Goal: Task Accomplishment & Management: Use online tool/utility

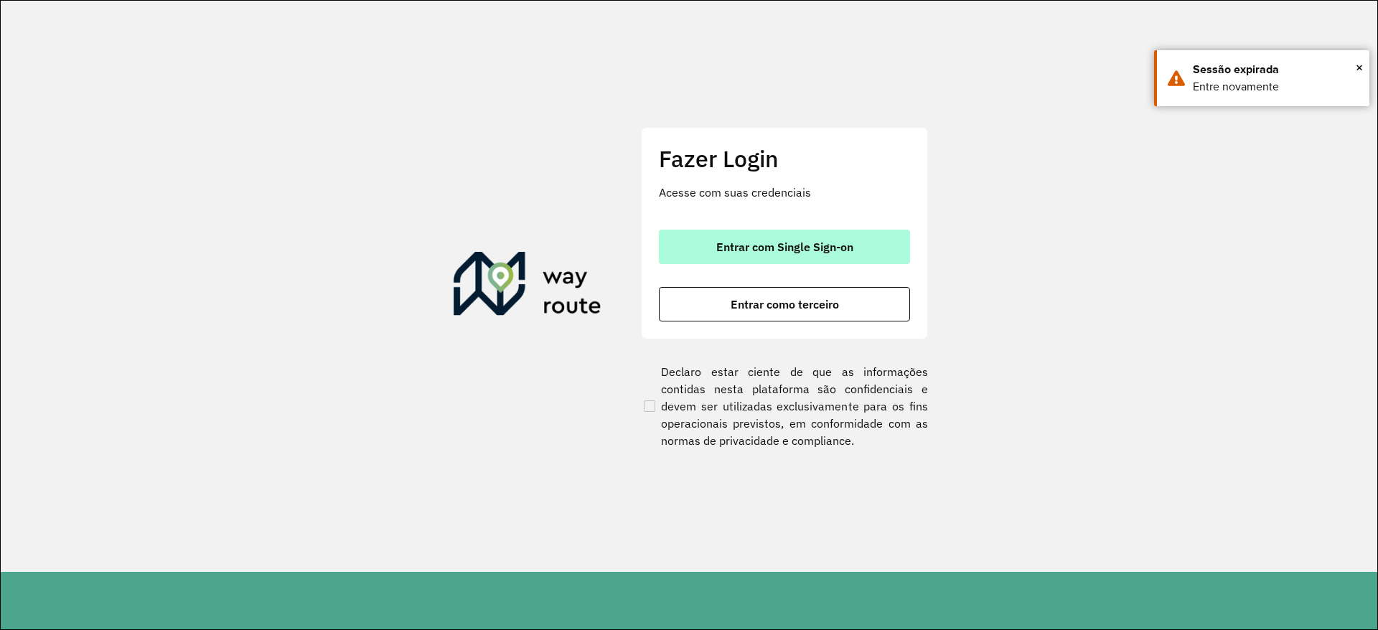
click at [775, 251] on span "Entrar com Single Sign-on" at bounding box center [784, 246] width 137 height 11
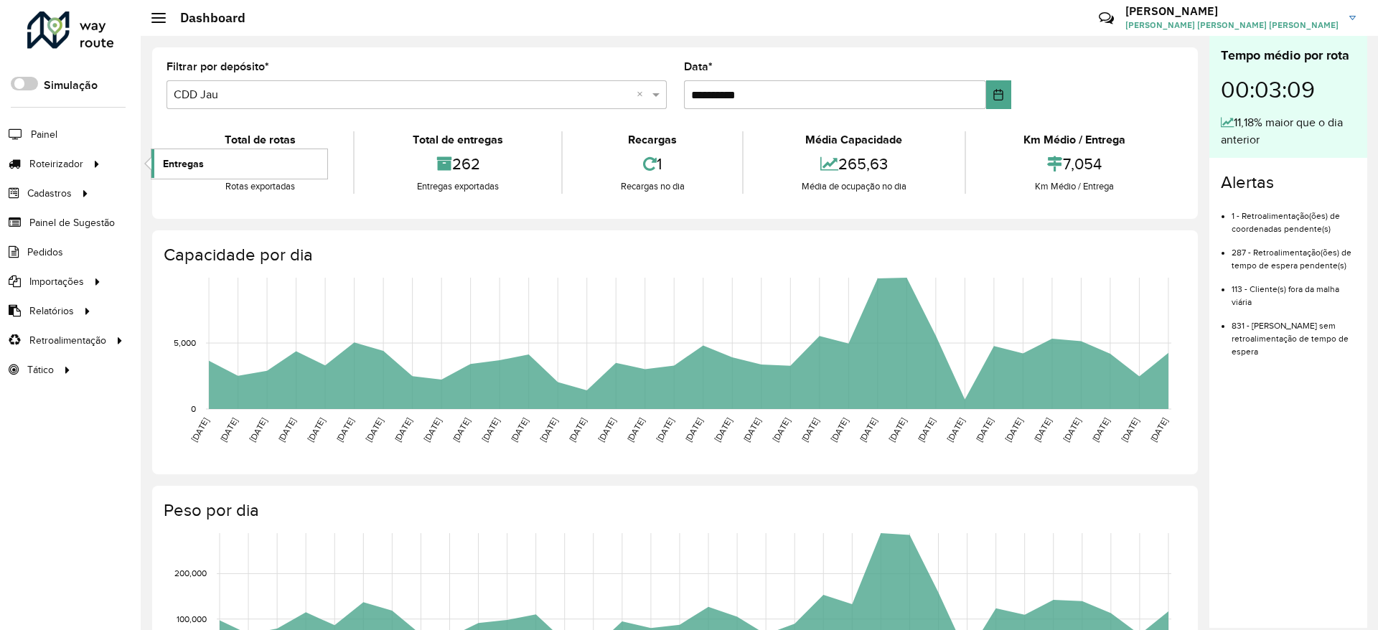
click at [178, 162] on span "Entregas" at bounding box center [183, 163] width 41 height 15
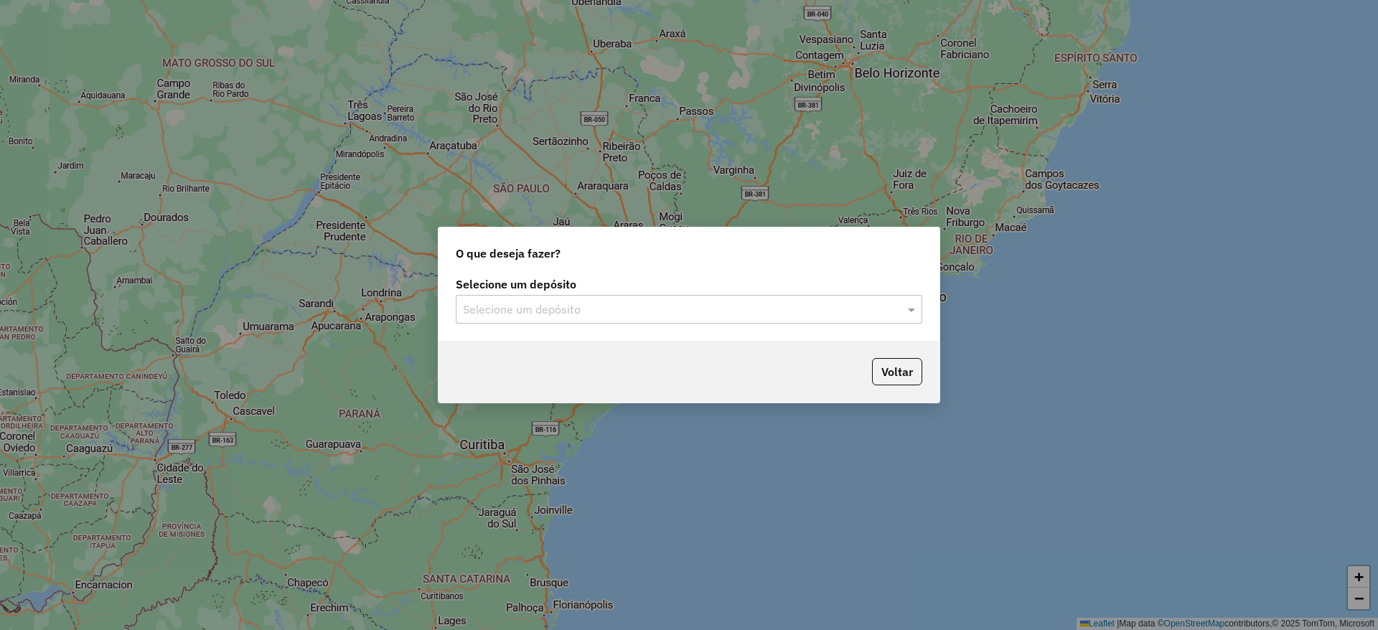
click at [615, 311] on input "text" at bounding box center [674, 309] width 423 height 17
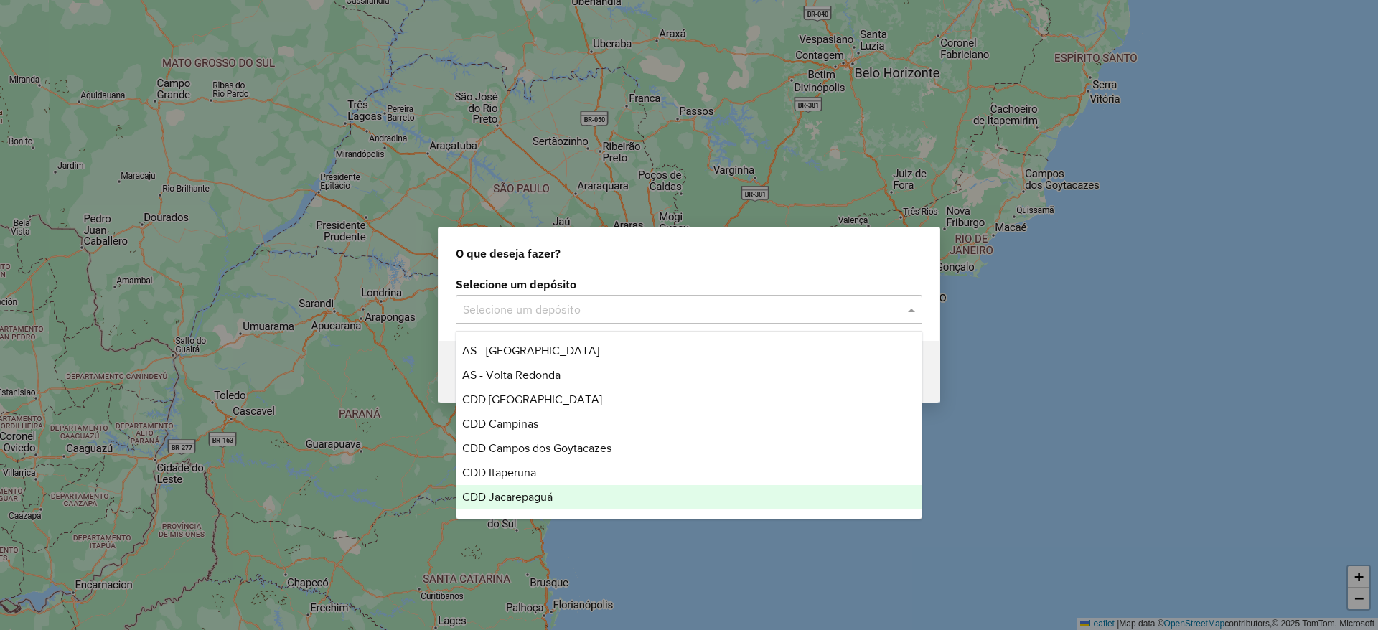
click at [535, 504] on div "CDD Jacarepaguá" at bounding box center [688, 497] width 465 height 24
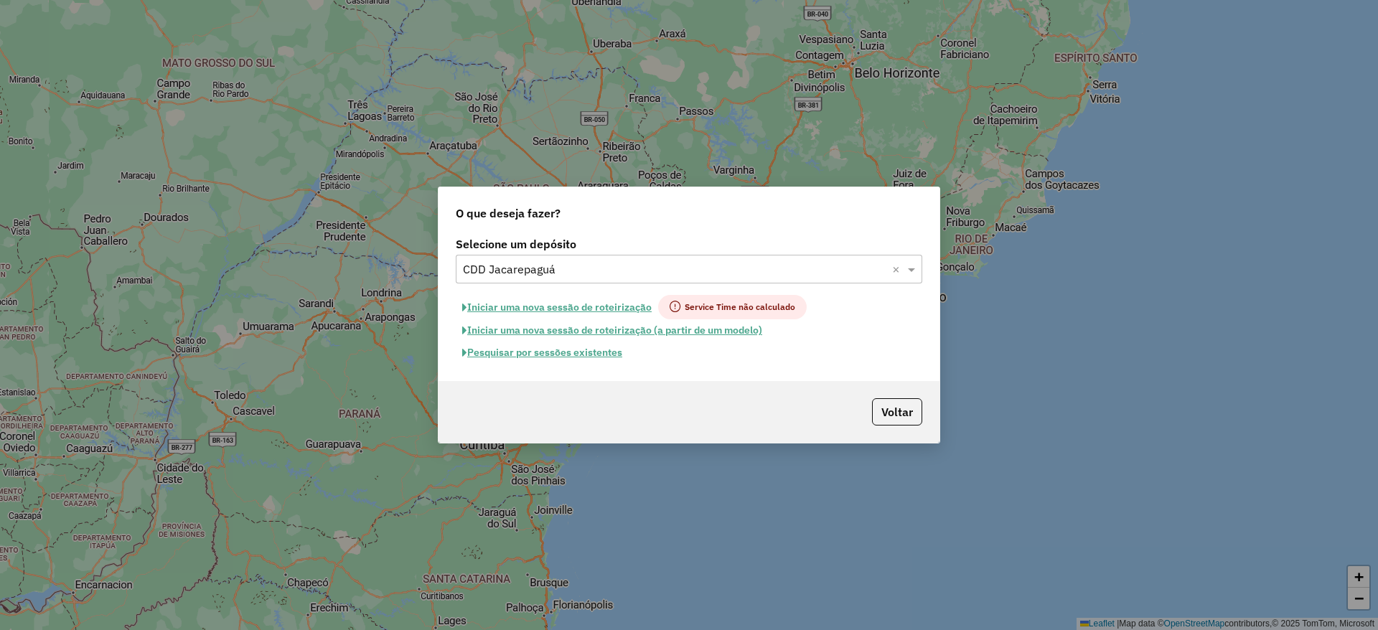
click at [598, 355] on button "Pesquisar por sessões existentes" at bounding box center [542, 353] width 173 height 22
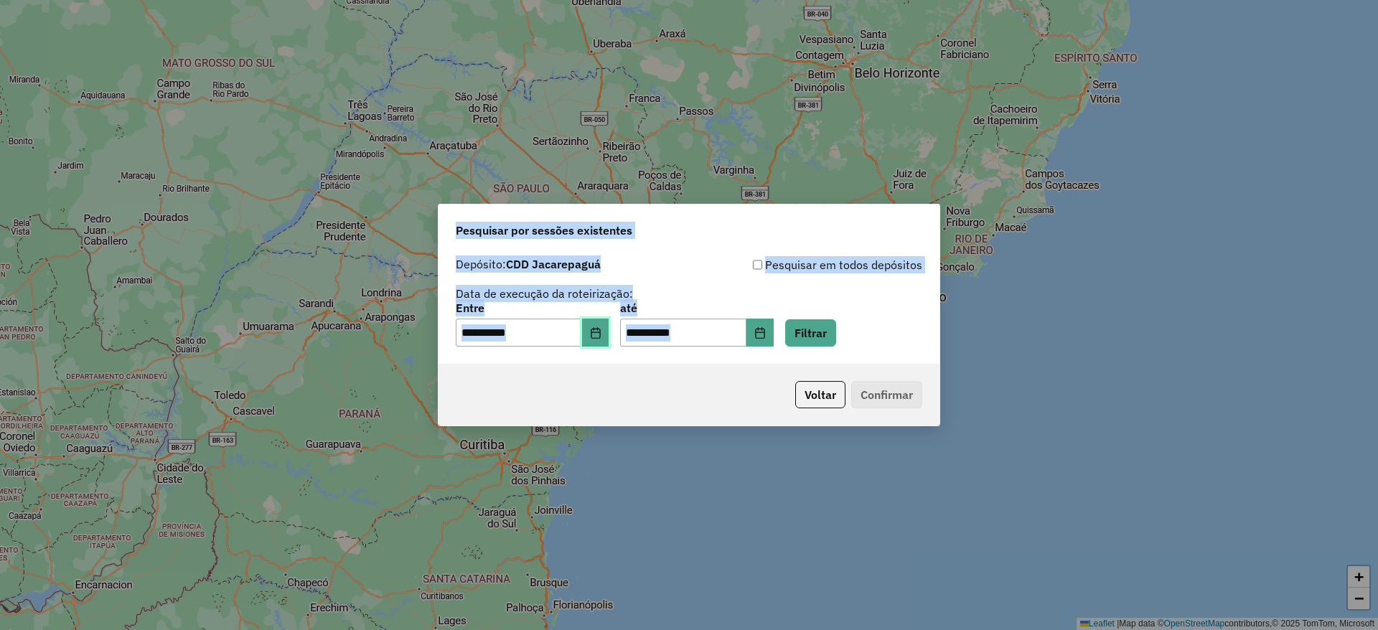
click at [599, 331] on icon "Choose Date" at bounding box center [595, 332] width 11 height 11
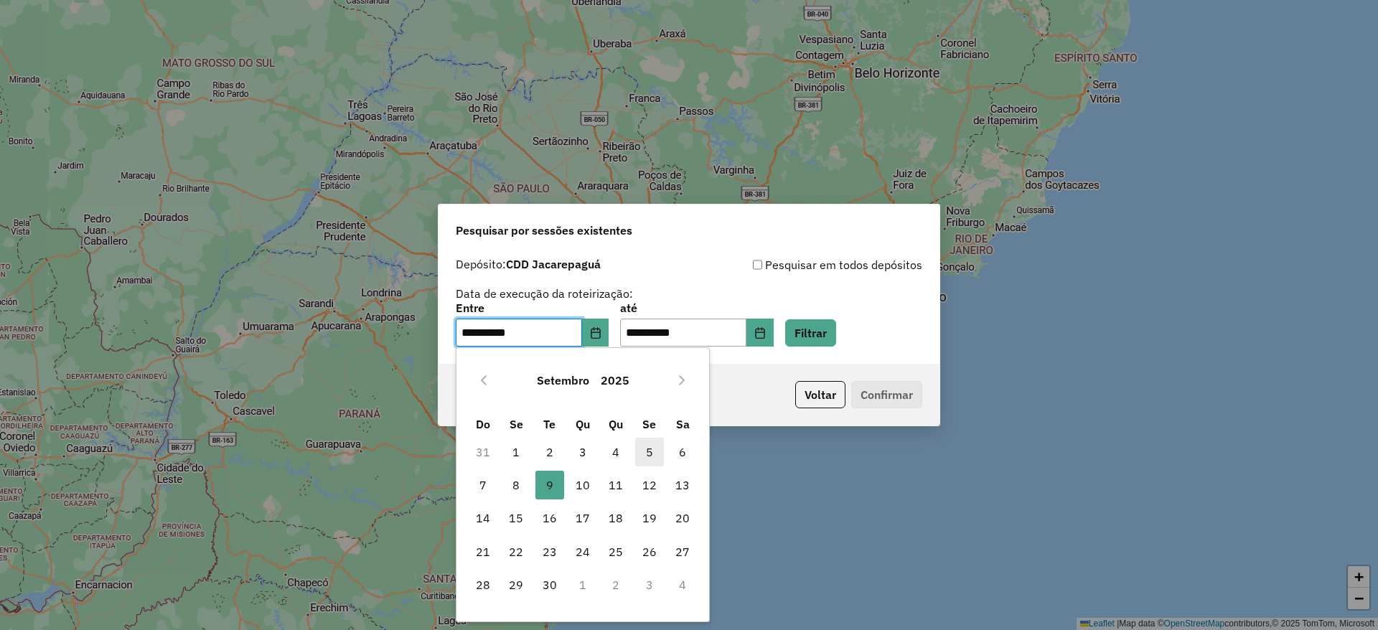
click at [649, 451] on span "5" at bounding box center [649, 452] width 29 height 29
type input "**********"
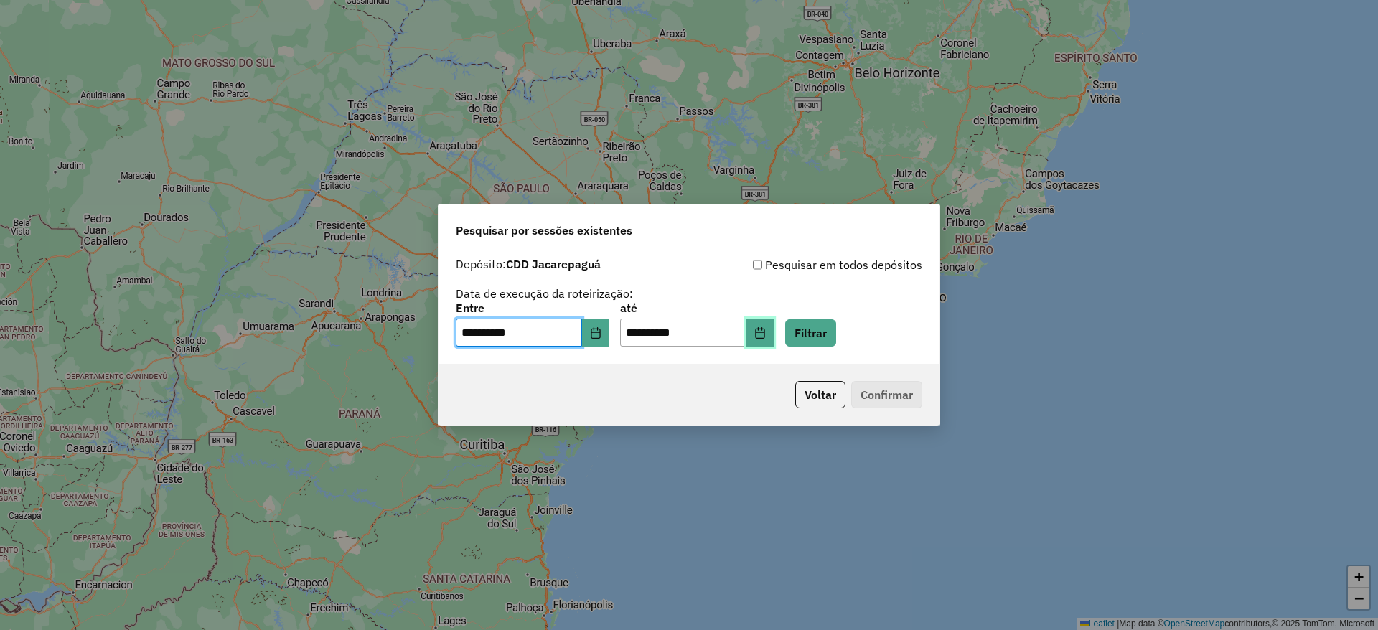
click at [766, 335] on icon "Choose Date" at bounding box center [759, 332] width 11 height 11
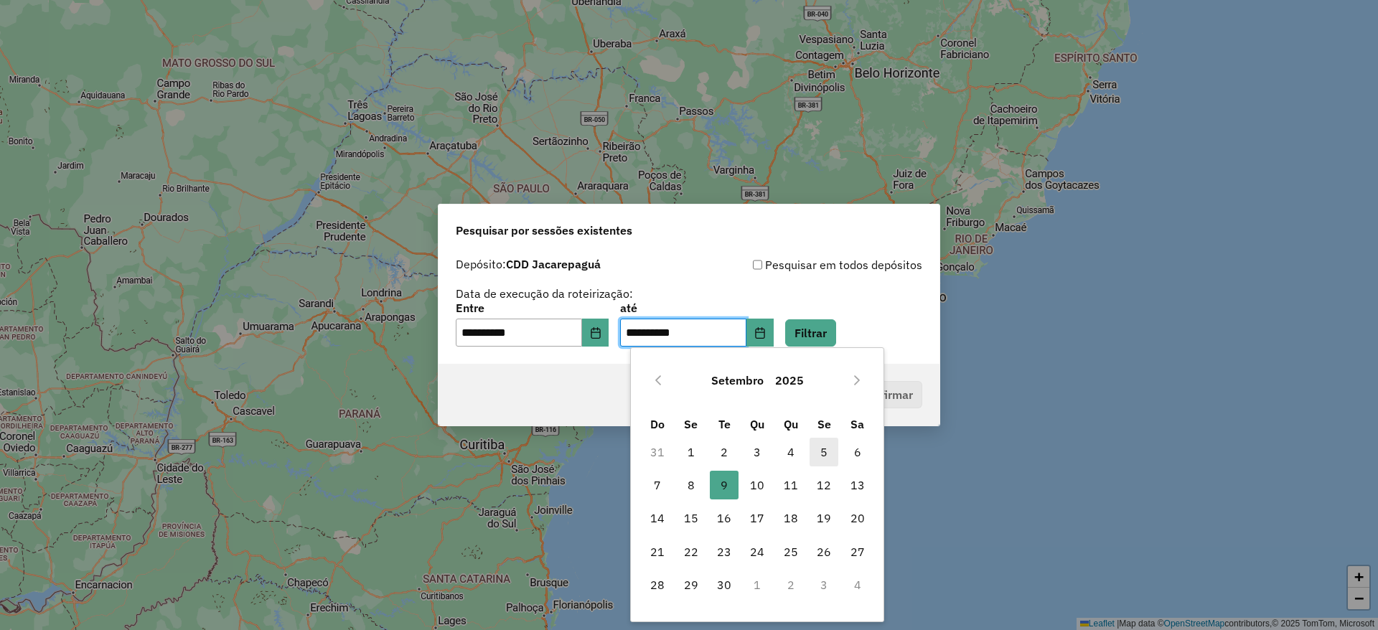
click at [824, 454] on span "5" at bounding box center [823, 452] width 29 height 29
type input "**********"
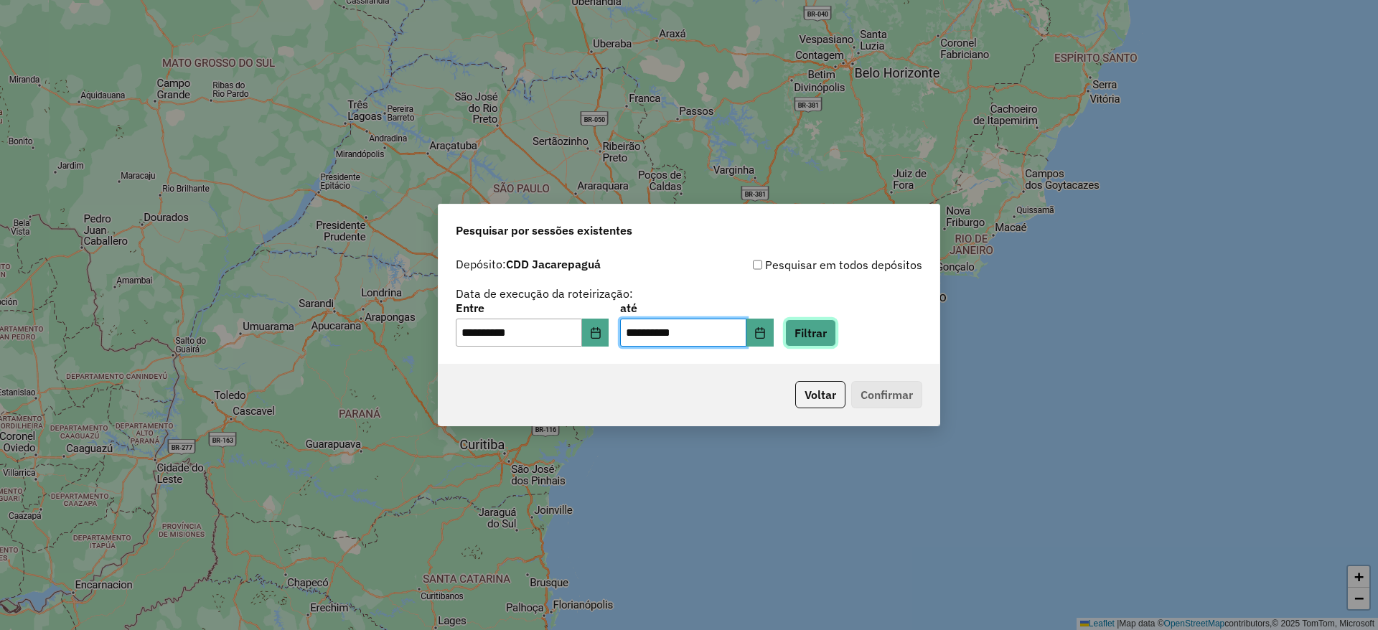
click at [836, 345] on button "Filtrar" at bounding box center [810, 332] width 51 height 27
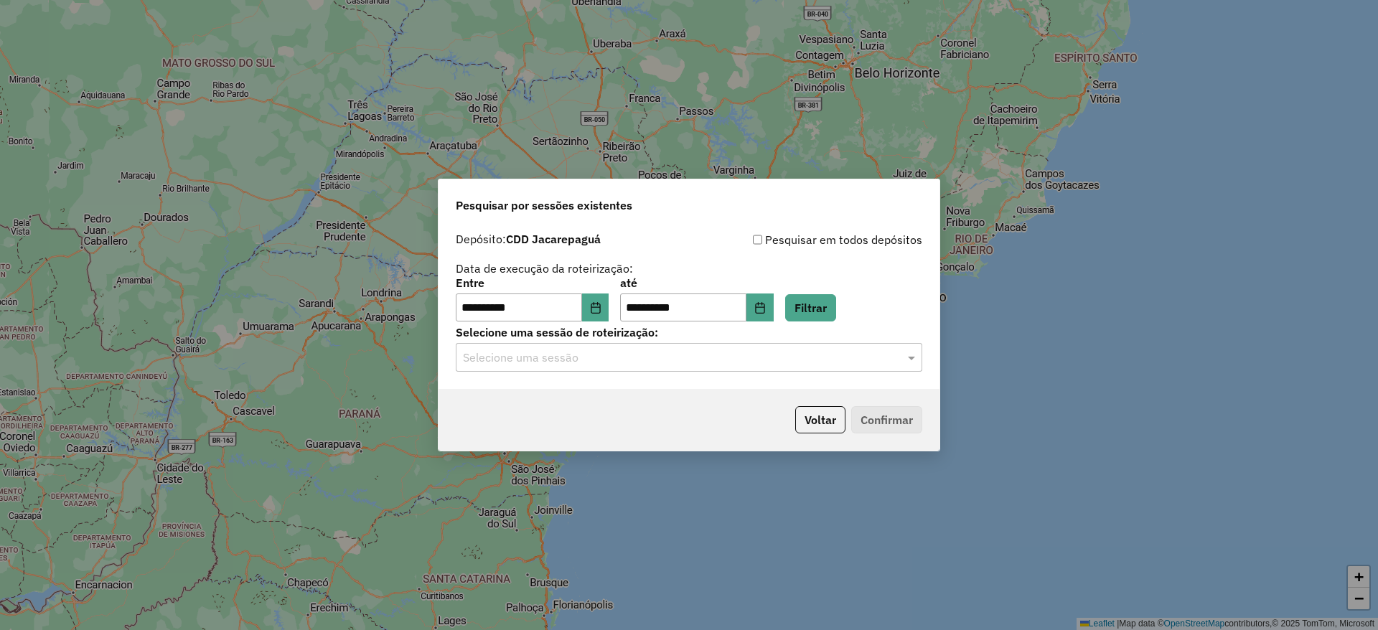
click at [647, 360] on input "text" at bounding box center [674, 357] width 423 height 17
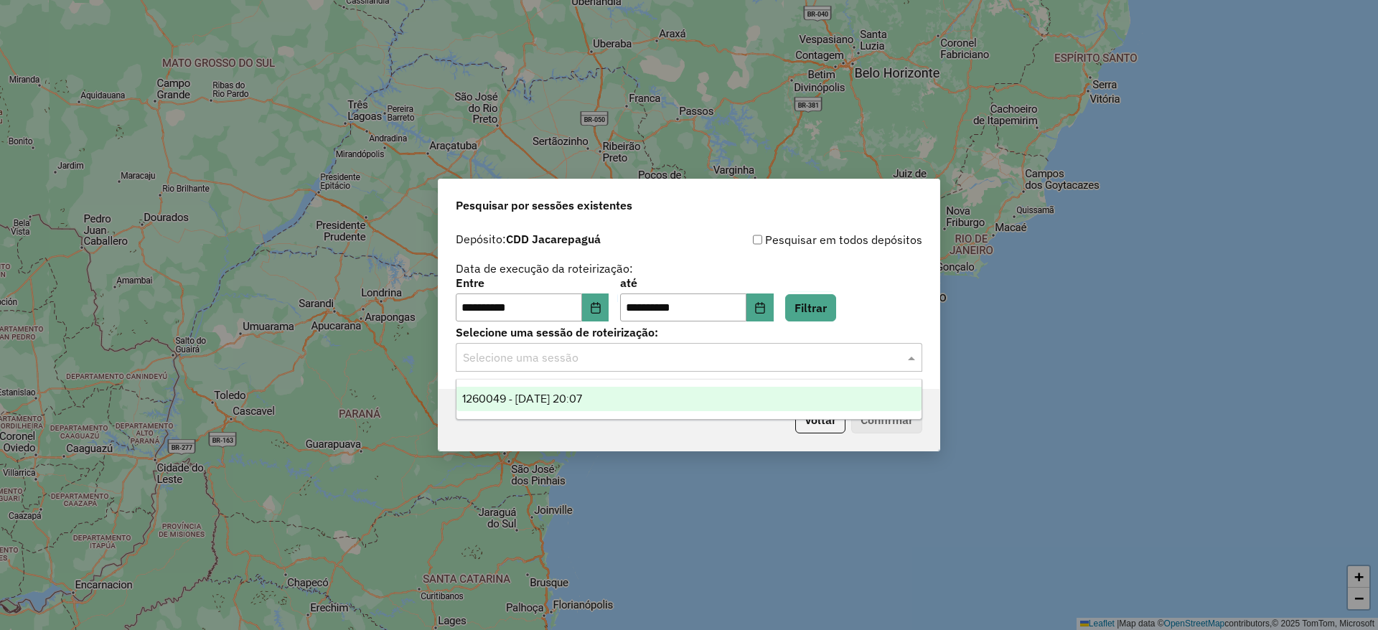
click at [675, 405] on div "1260049 - 05/09/2025 20:07" at bounding box center [688, 399] width 465 height 24
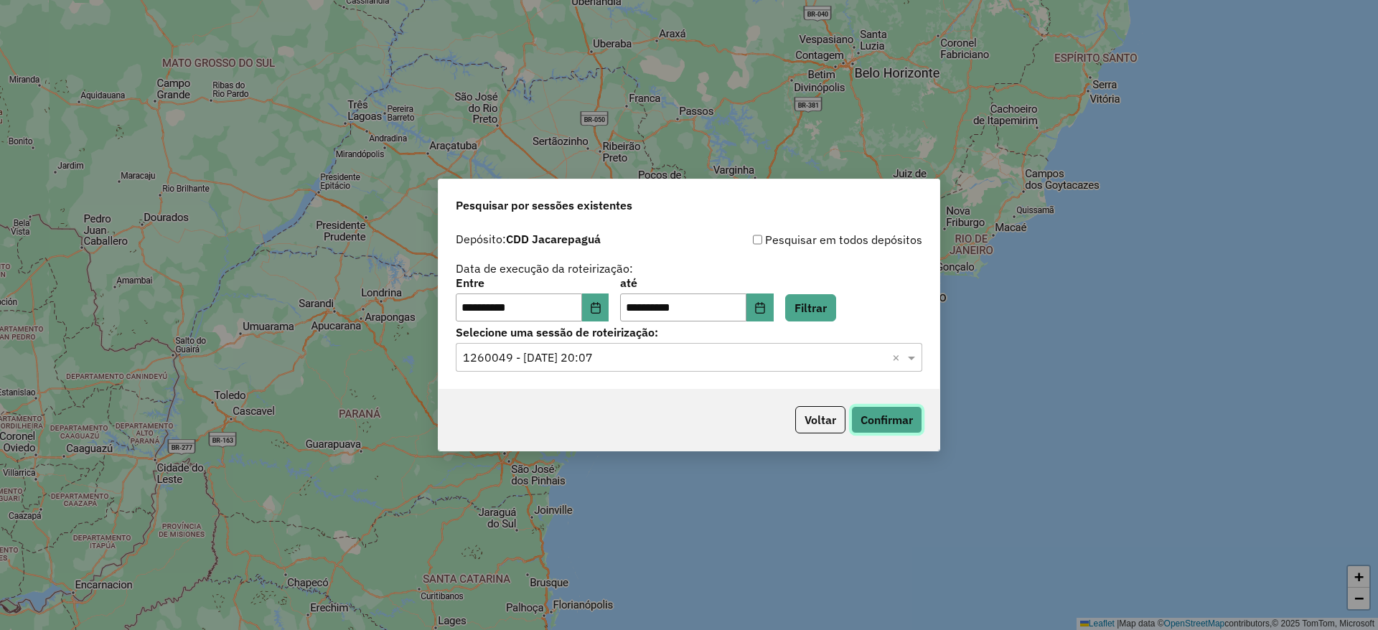
click at [877, 415] on button "Confirmar" at bounding box center [886, 419] width 71 height 27
click at [594, 312] on button "Choose Date" at bounding box center [595, 307] width 27 height 29
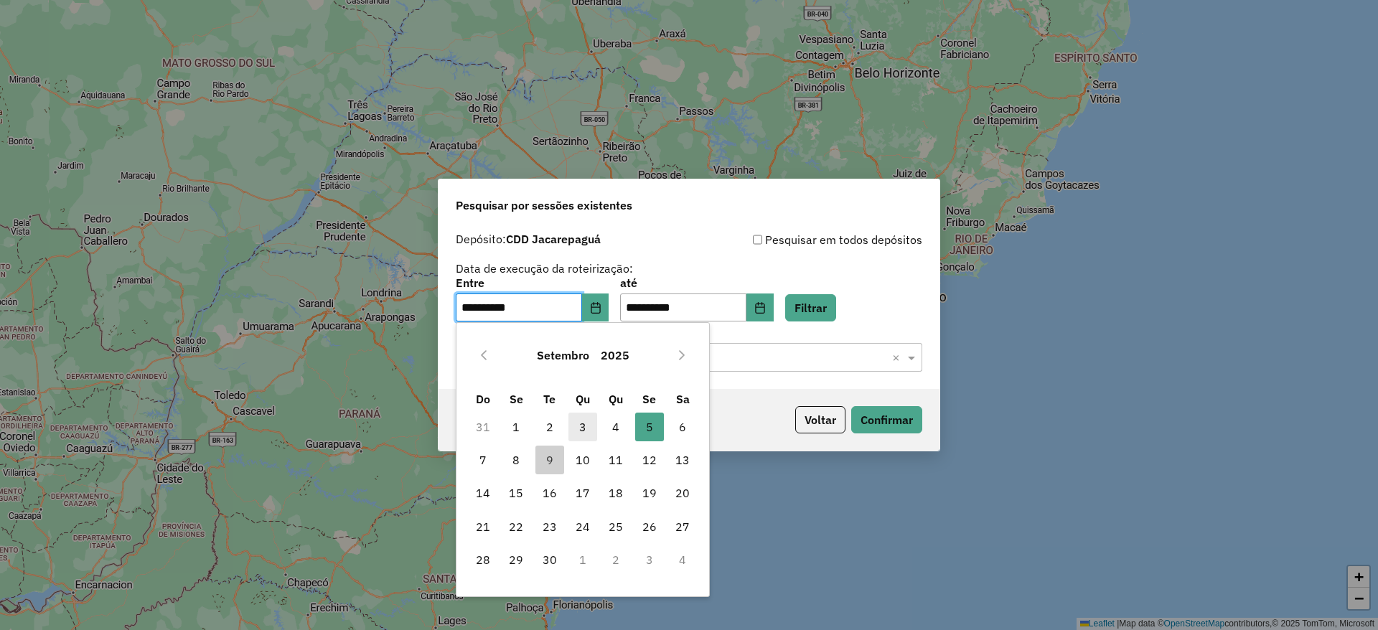
click at [586, 429] on span "3" at bounding box center [582, 427] width 29 height 29
type input "**********"
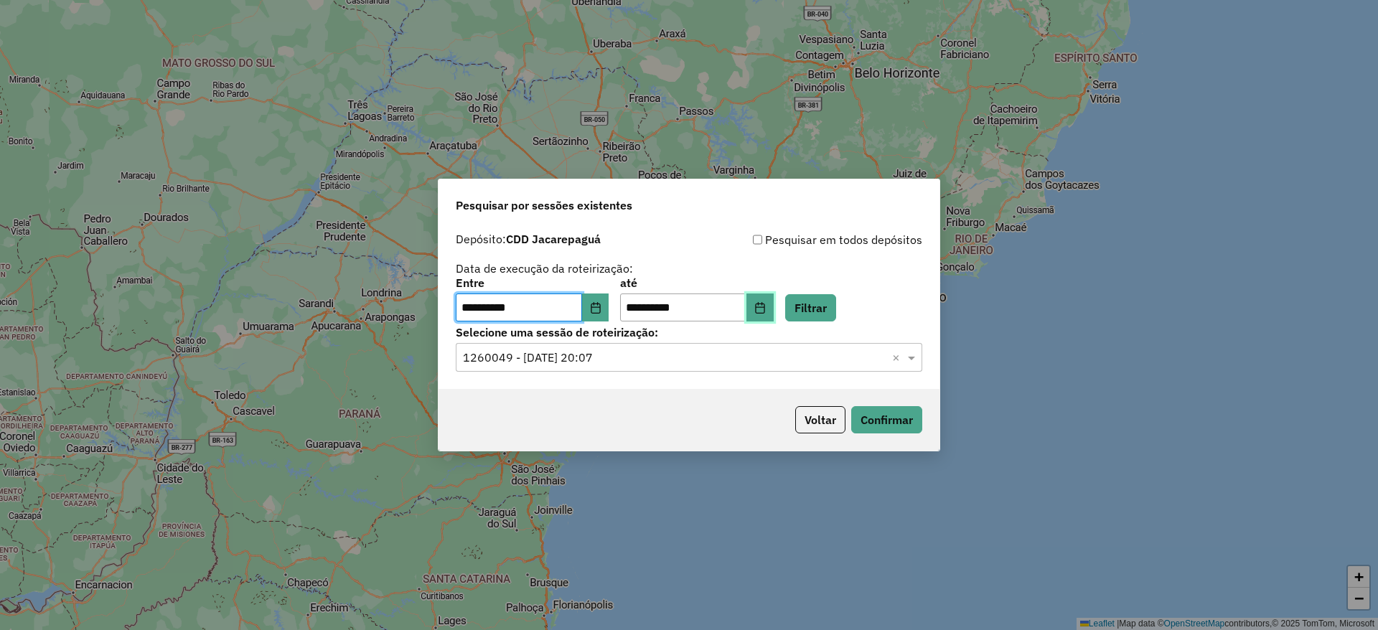
click at [766, 306] on icon "Choose Date" at bounding box center [759, 307] width 11 height 11
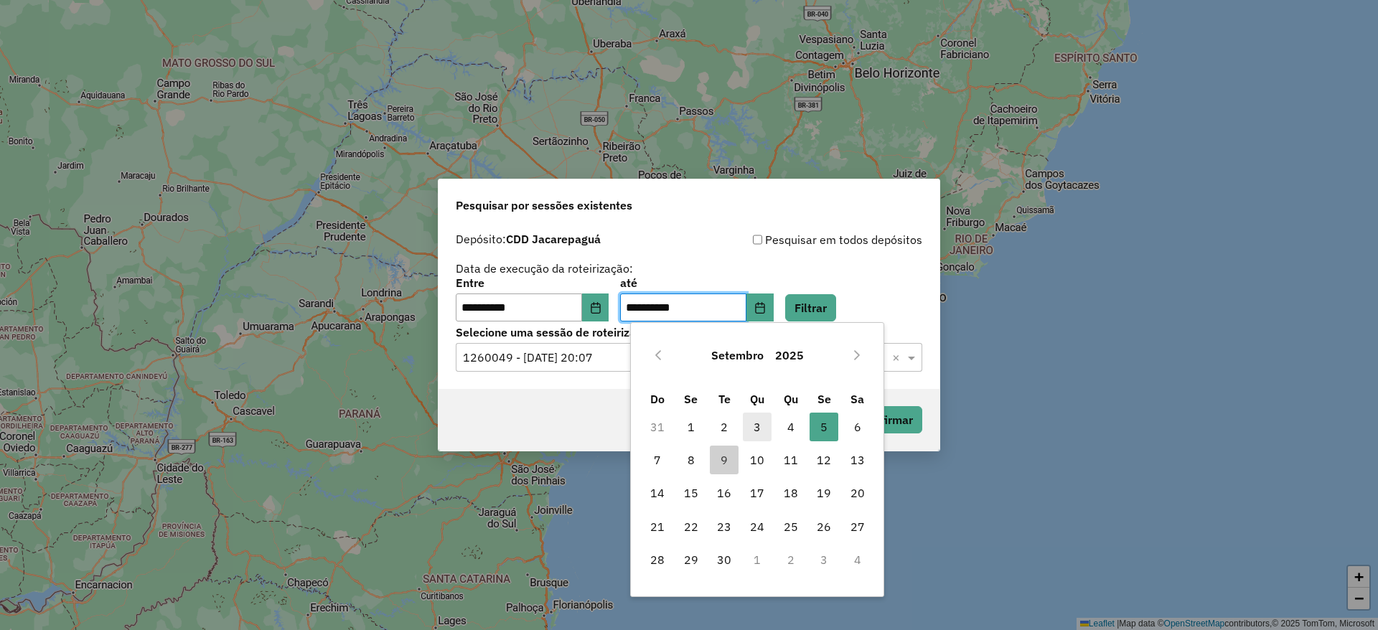
click at [761, 430] on span "3" at bounding box center [757, 427] width 29 height 29
type input "**********"
click at [834, 311] on button "Filtrar" at bounding box center [810, 307] width 51 height 27
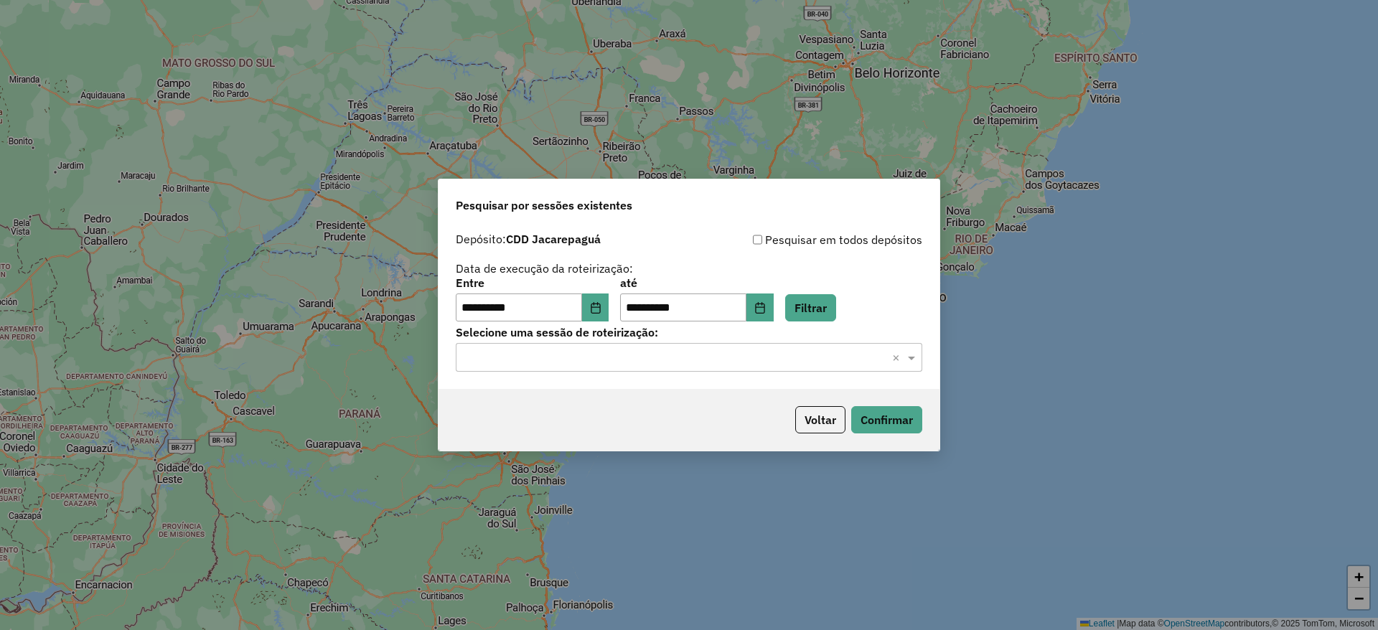
click at [657, 357] on input "text" at bounding box center [674, 357] width 423 height 17
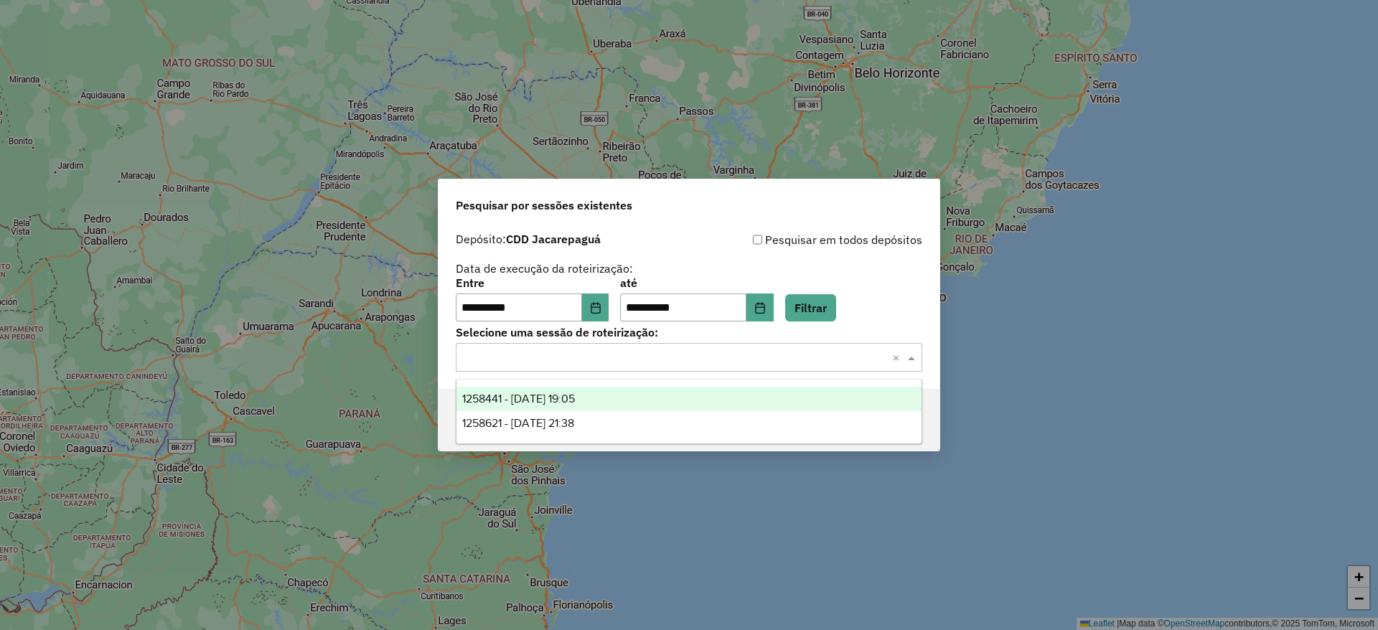
click at [640, 398] on div "1258441 - 03/09/2025 19:05" at bounding box center [688, 399] width 465 height 24
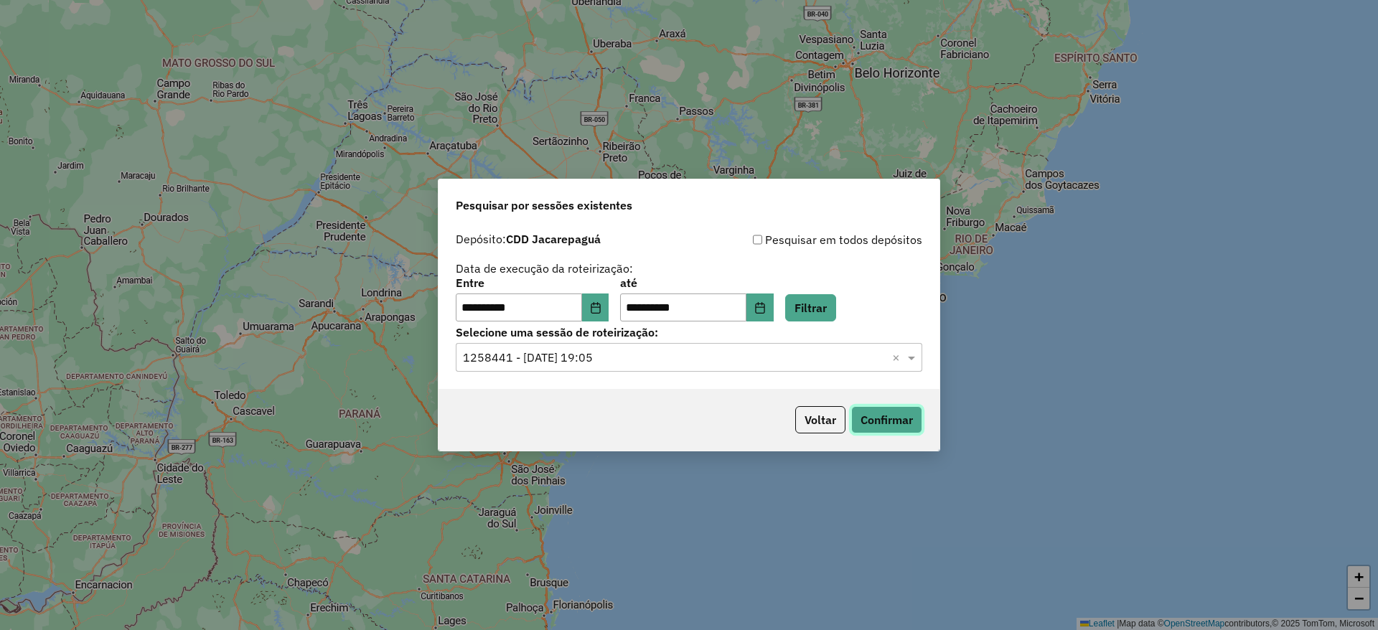
click at [886, 419] on button "Confirmar" at bounding box center [886, 419] width 71 height 27
click at [885, 413] on button "Confirmar" at bounding box center [886, 419] width 71 height 27
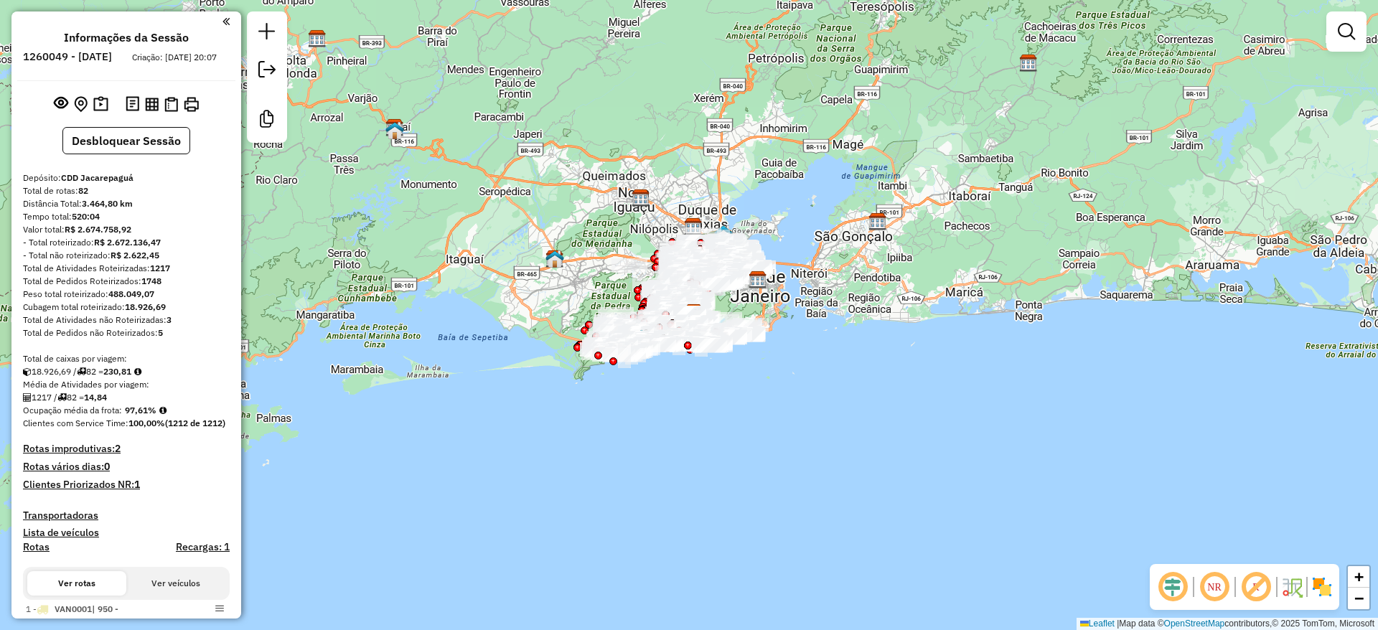
drag, startPoint x: 865, startPoint y: 192, endPoint x: 986, endPoint y: 136, distance: 133.6
click at [916, 171] on div "Janela de atendimento Grade de atendimento Capacidade Transportadoras Veículos …" at bounding box center [689, 315] width 1378 height 630
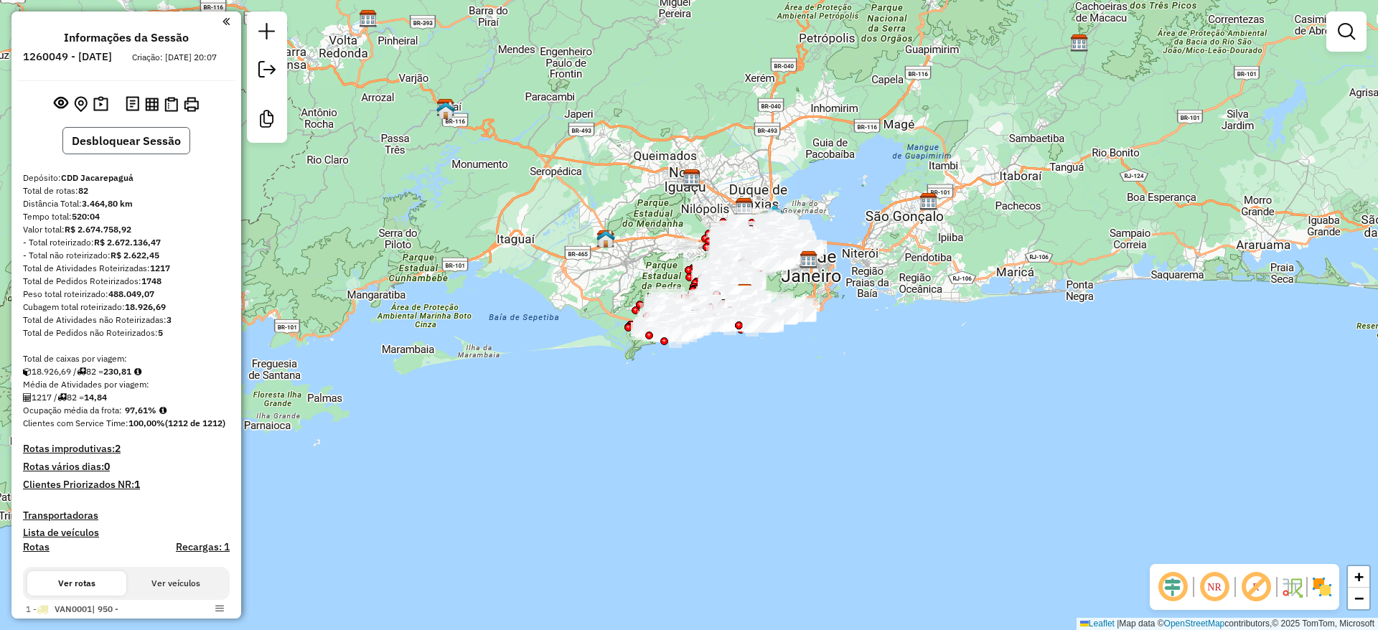
click at [119, 154] on button "Desbloquear Sessão" at bounding box center [126, 140] width 128 height 27
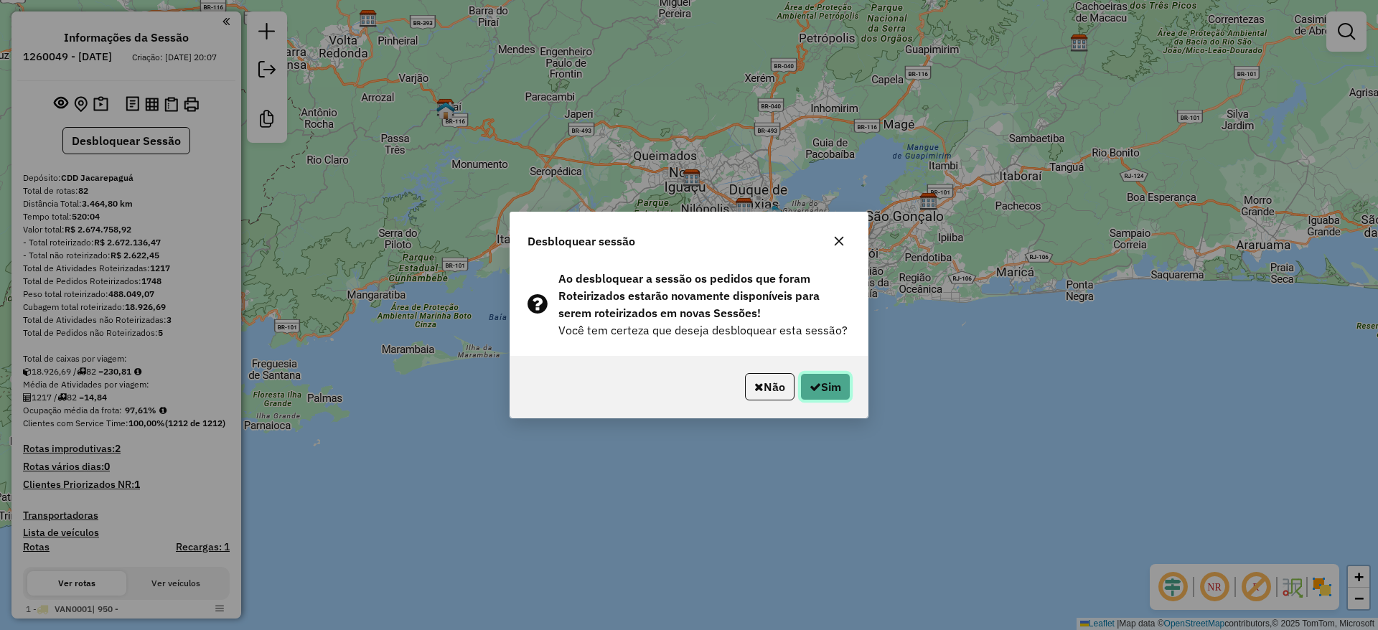
click at [832, 393] on button "Sim" at bounding box center [825, 386] width 50 height 27
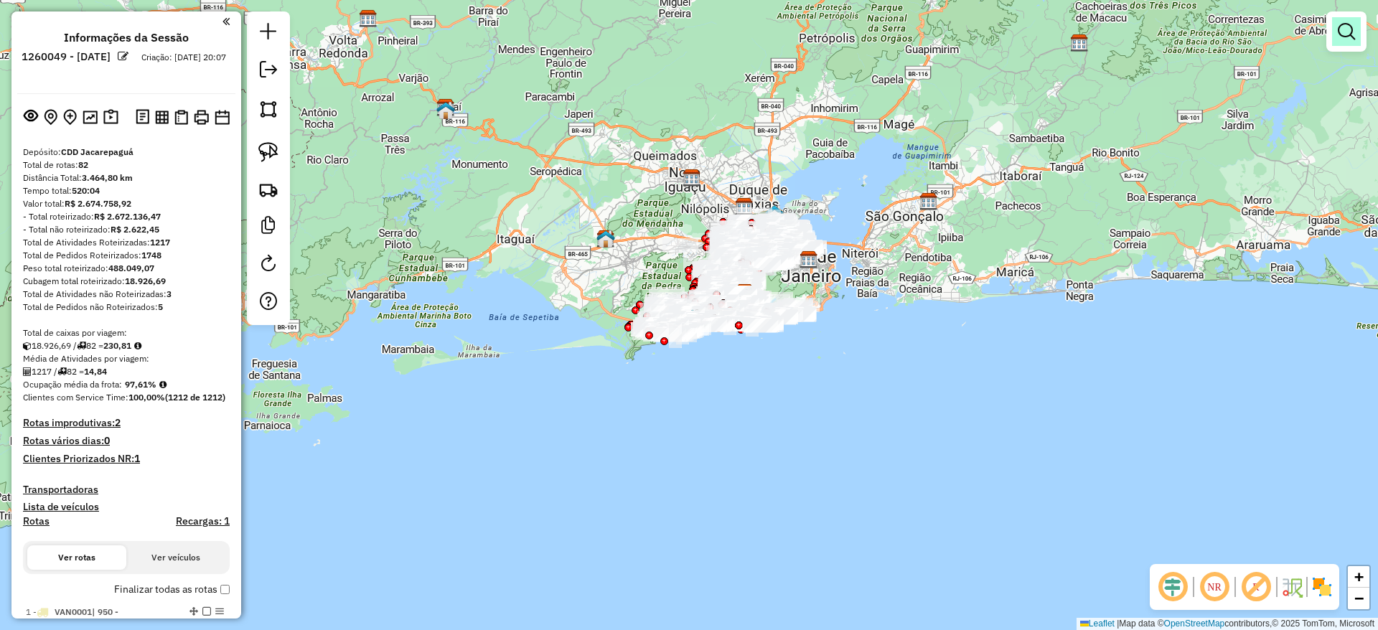
click at [1334, 21] on link at bounding box center [1346, 31] width 29 height 29
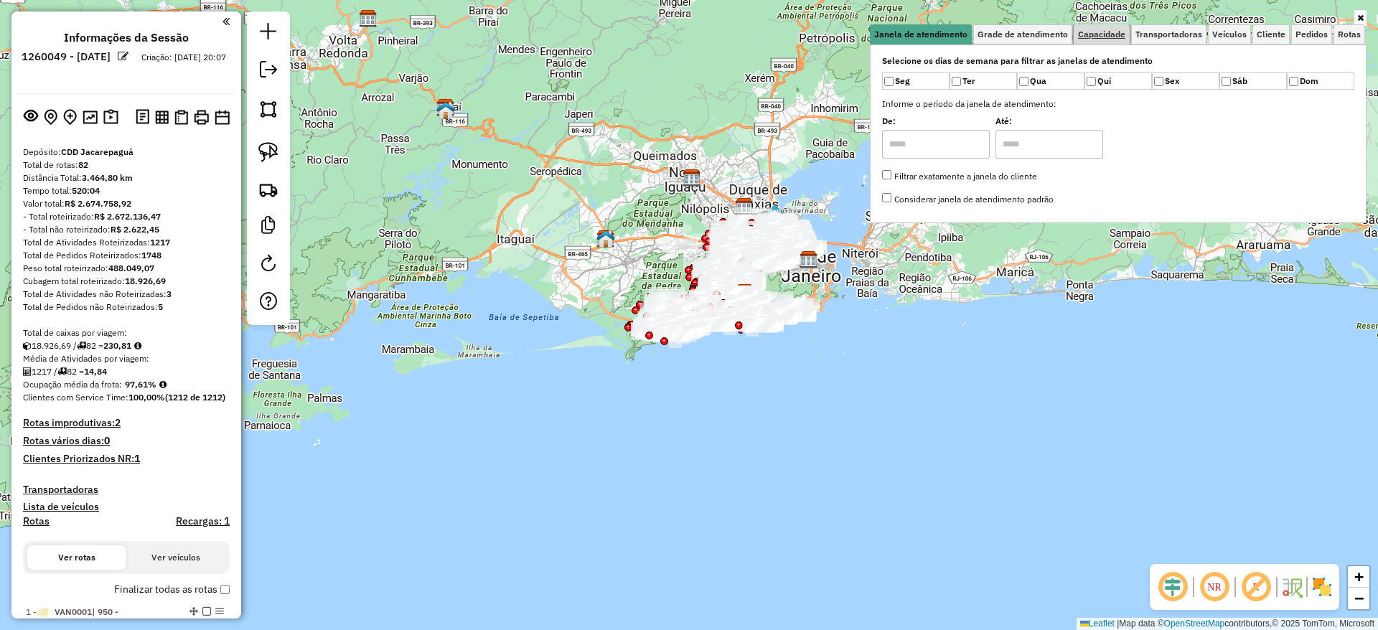
click at [1110, 24] on link "Capacidade" at bounding box center [1101, 34] width 56 height 20
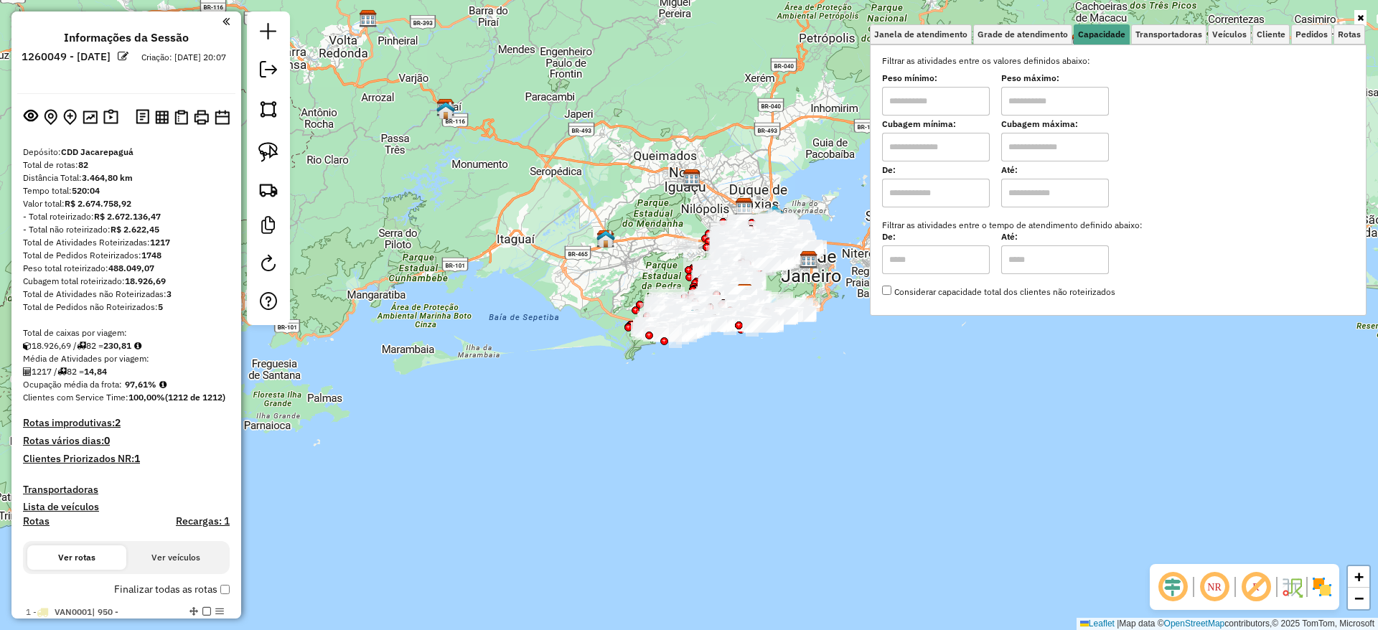
drag, startPoint x: 985, startPoint y: 101, endPoint x: 1062, endPoint y: 107, distance: 77.0
click at [985, 101] on input "text" at bounding box center [936, 101] width 108 height 29
type input "****"
click at [1063, 106] on input "text" at bounding box center [1055, 101] width 108 height 29
click at [791, 100] on div "Janela de atendimento Grade de atendimento Capacidade Transportadoras Veículos …" at bounding box center [689, 315] width 1378 height 630
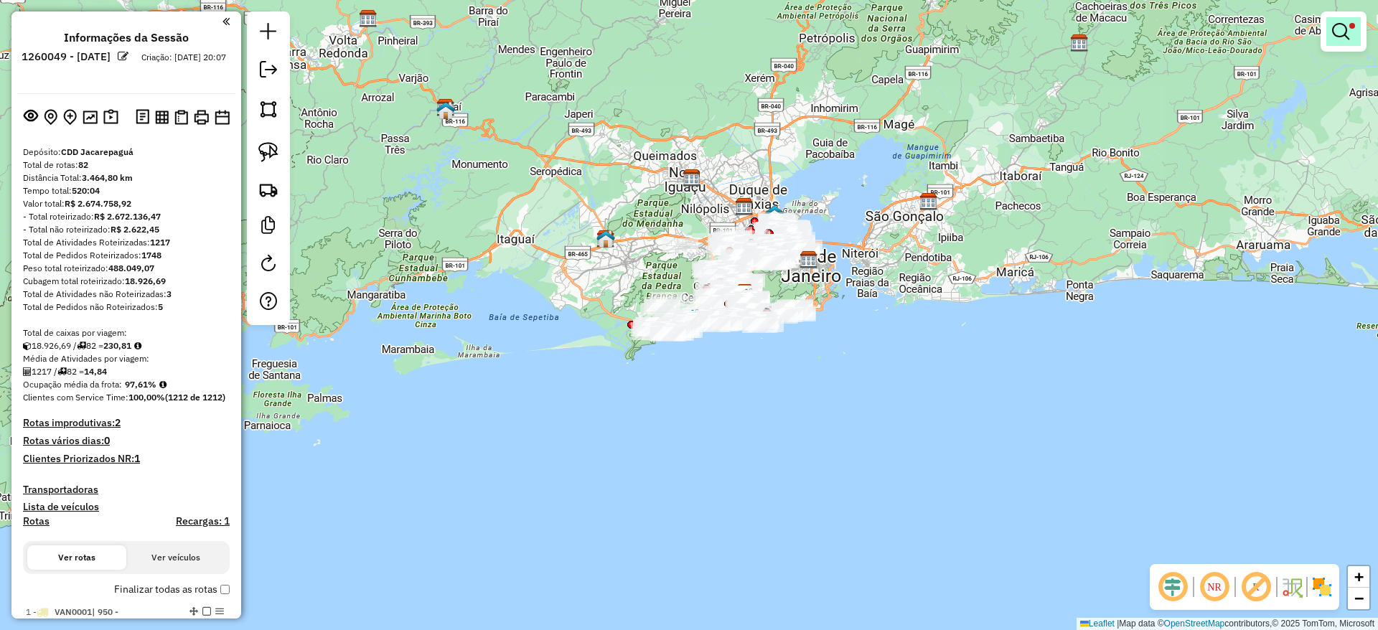
click at [1350, 34] on link at bounding box center [1343, 31] width 34 height 29
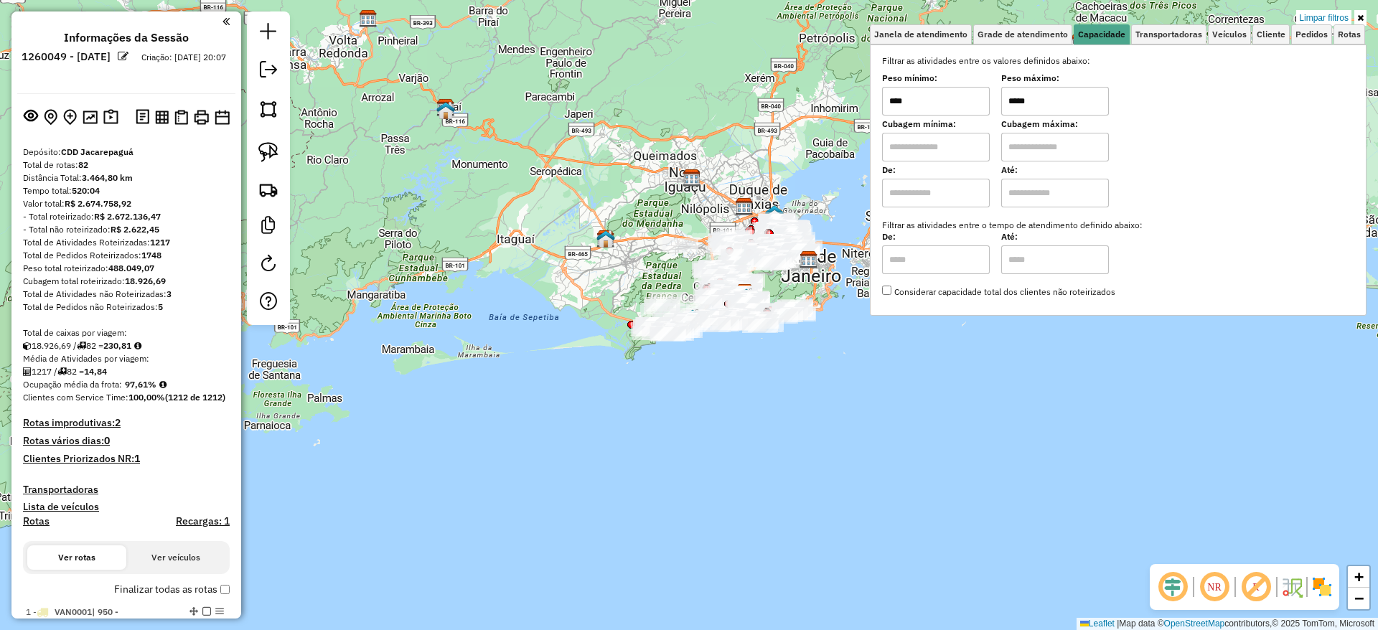
click at [730, 118] on div "Limpar filtros Janela de atendimento Grade de atendimento Capacidade Transporta…" at bounding box center [689, 315] width 1378 height 630
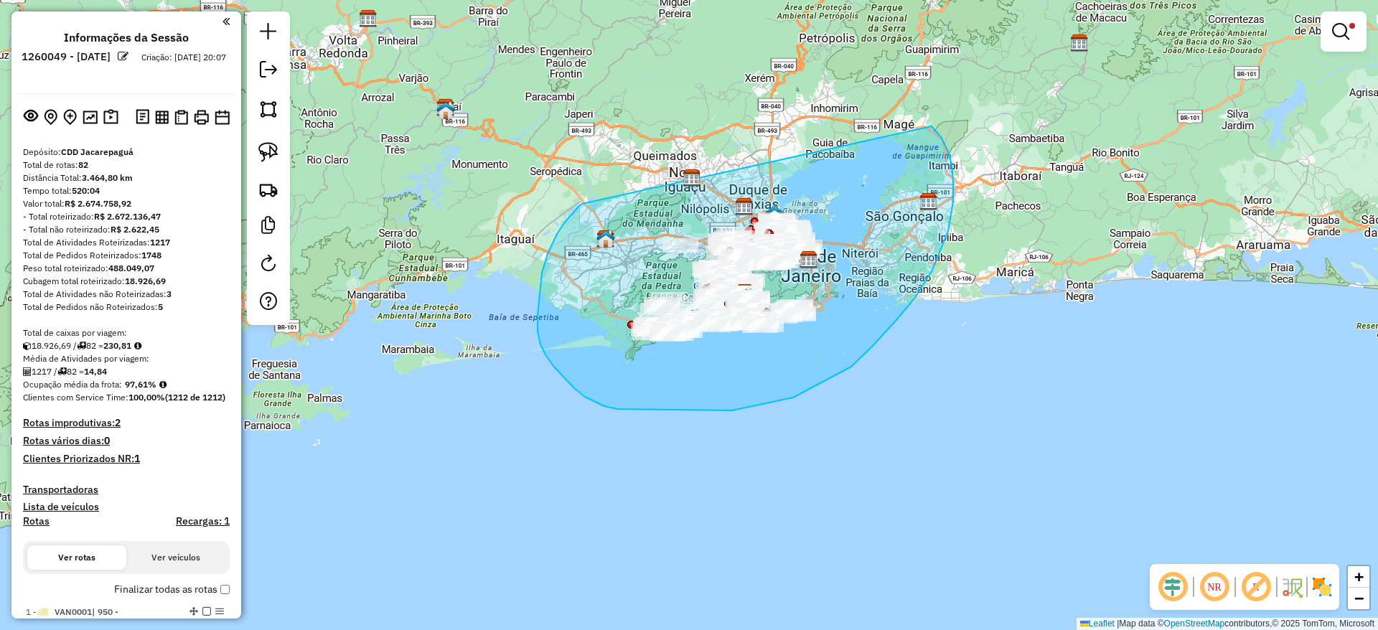
drag, startPoint x: 548, startPoint y: 254, endPoint x: 923, endPoint y: 121, distance: 398.1
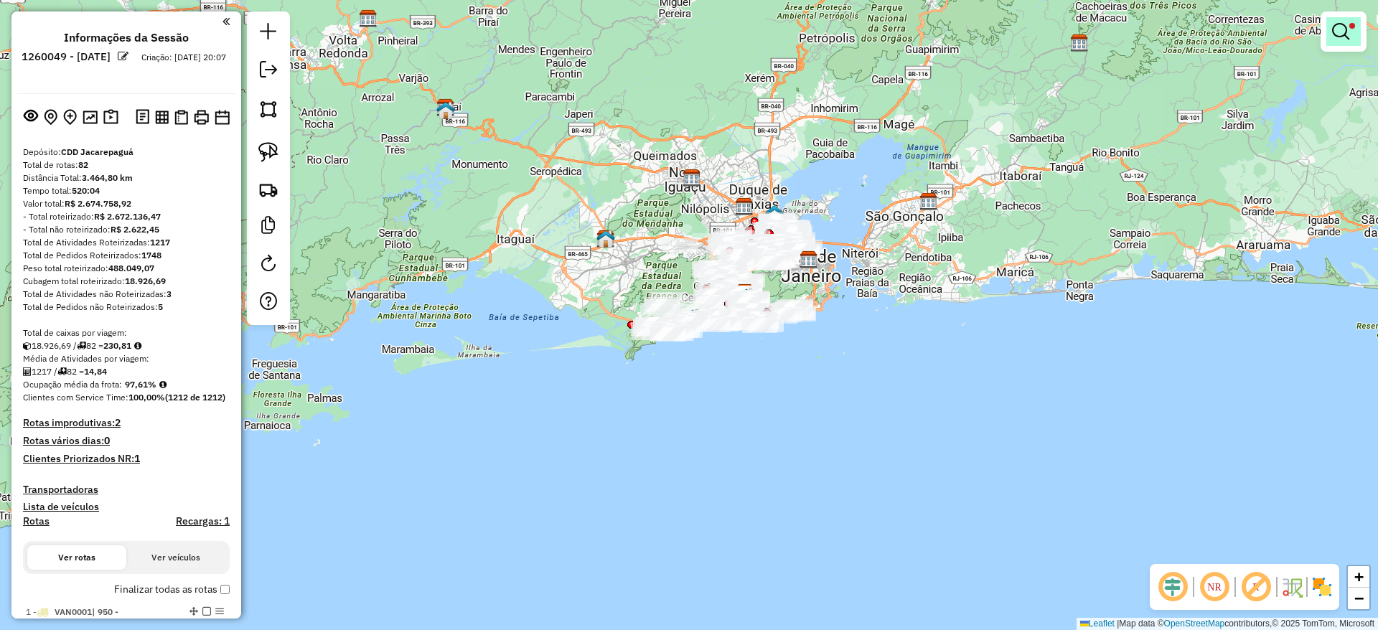
click at [1344, 41] on link at bounding box center [1343, 31] width 34 height 29
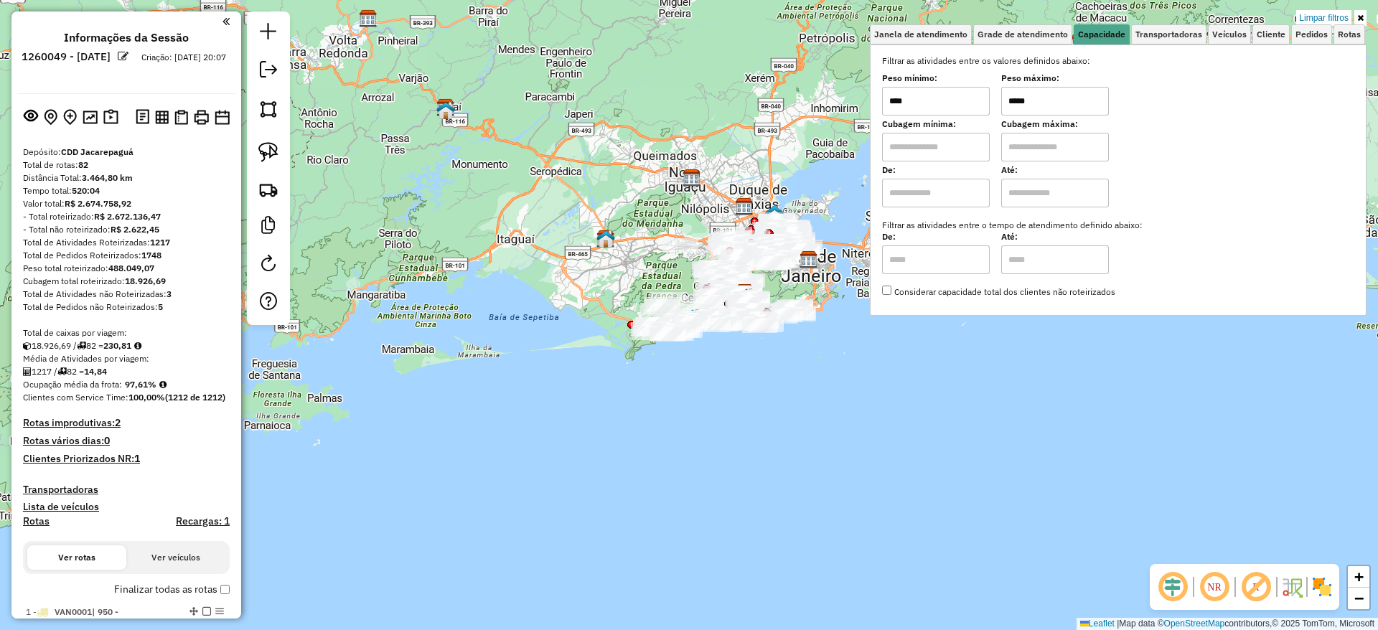
click at [1063, 96] on input "*****" at bounding box center [1055, 101] width 108 height 29
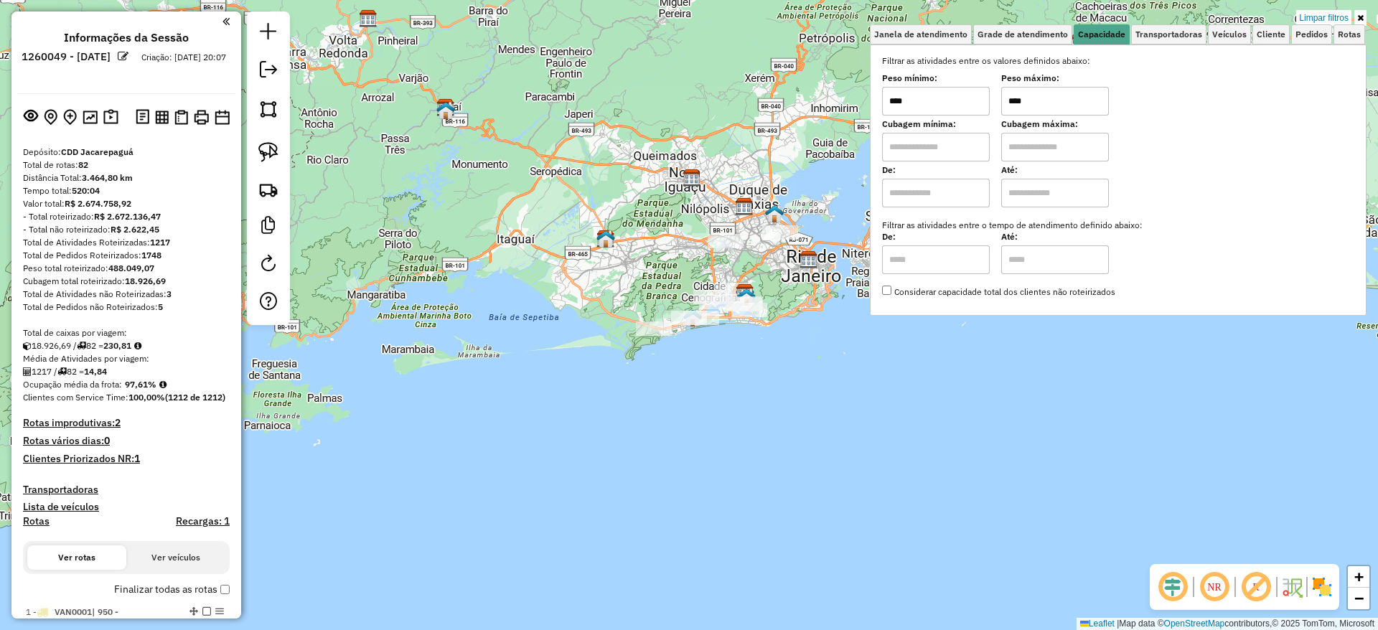
type input "****"
click at [592, 150] on div "Limpar filtros Janela de atendimento Grade de atendimento Capacidade Transporta…" at bounding box center [689, 315] width 1378 height 630
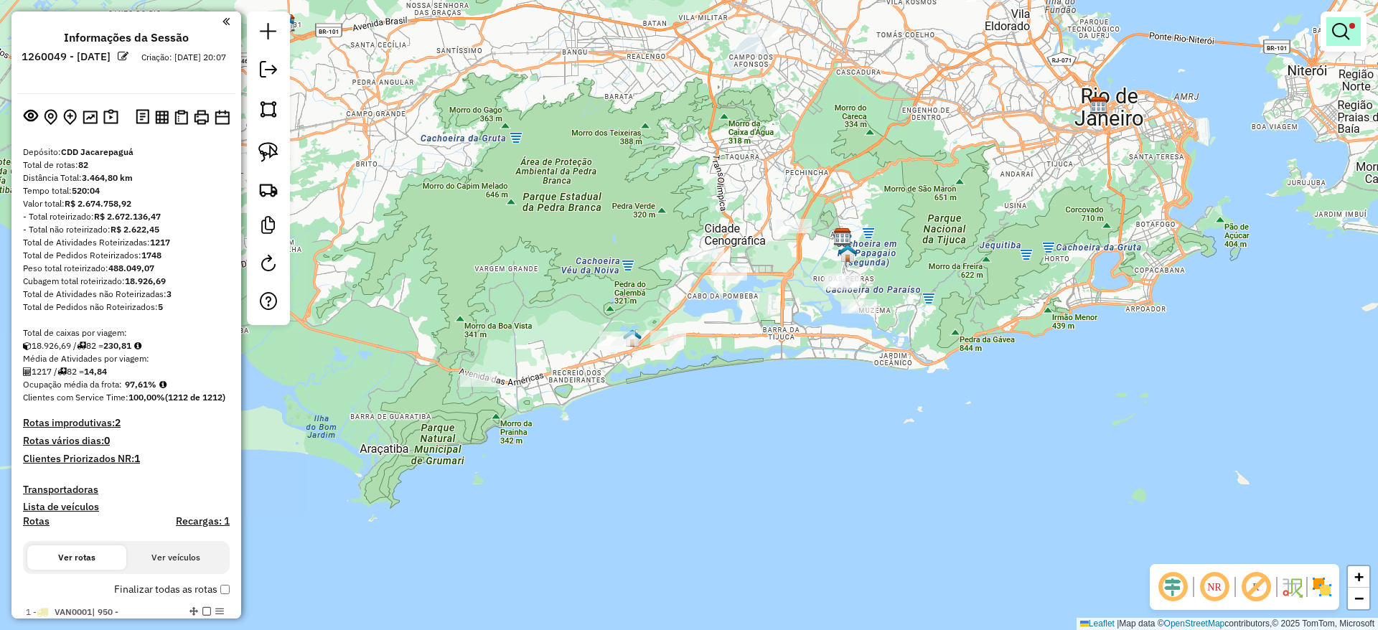
click at [1346, 25] on em at bounding box center [1340, 31] width 17 height 17
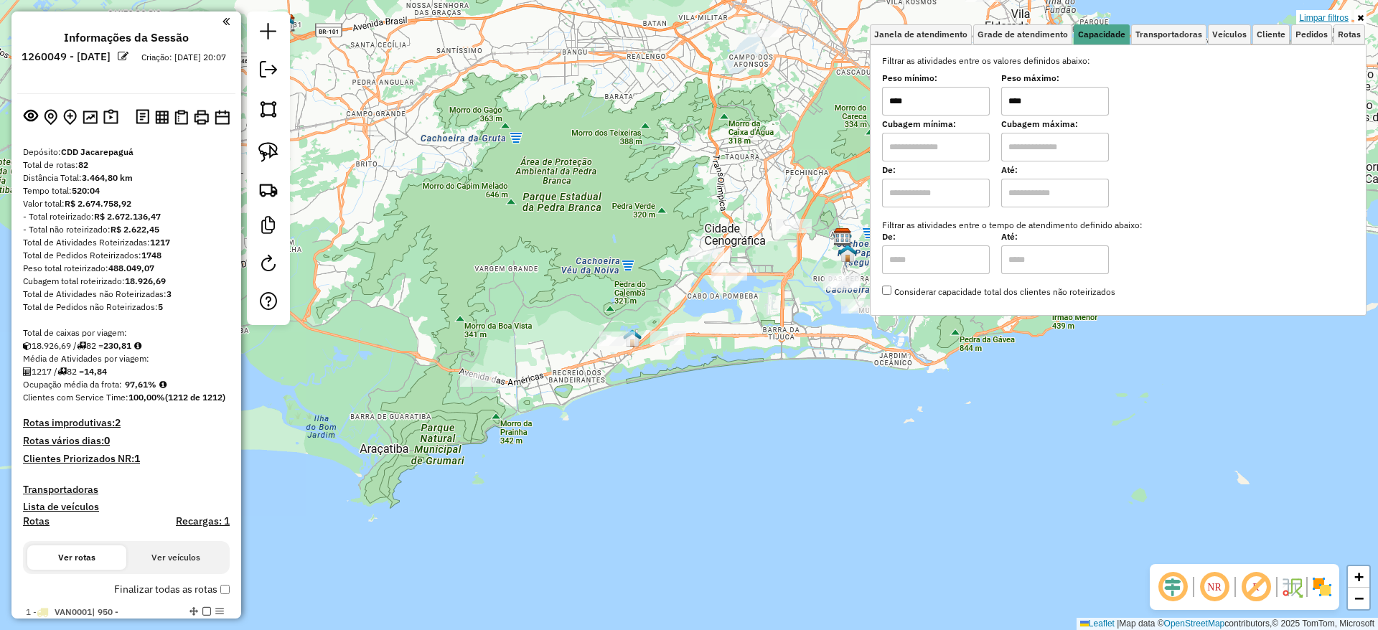
click at [1338, 12] on link "Limpar filtros" at bounding box center [1323, 18] width 55 height 16
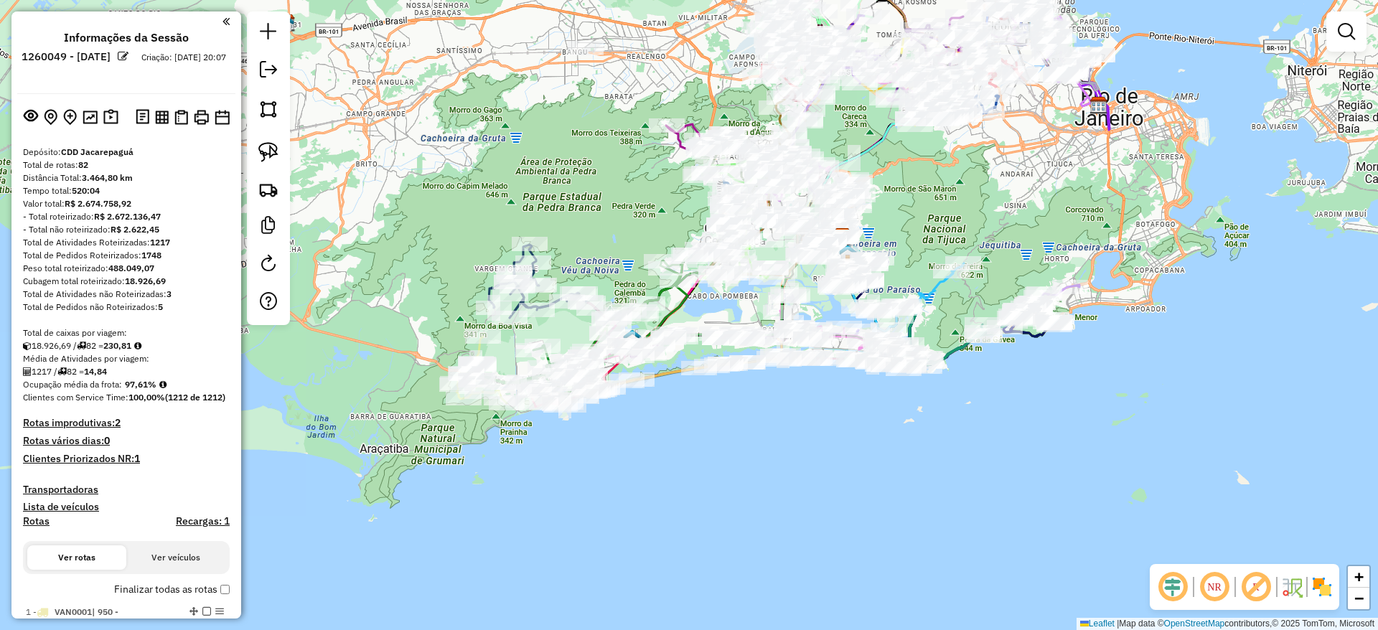
click at [1173, 581] on em at bounding box center [1172, 587] width 34 height 34
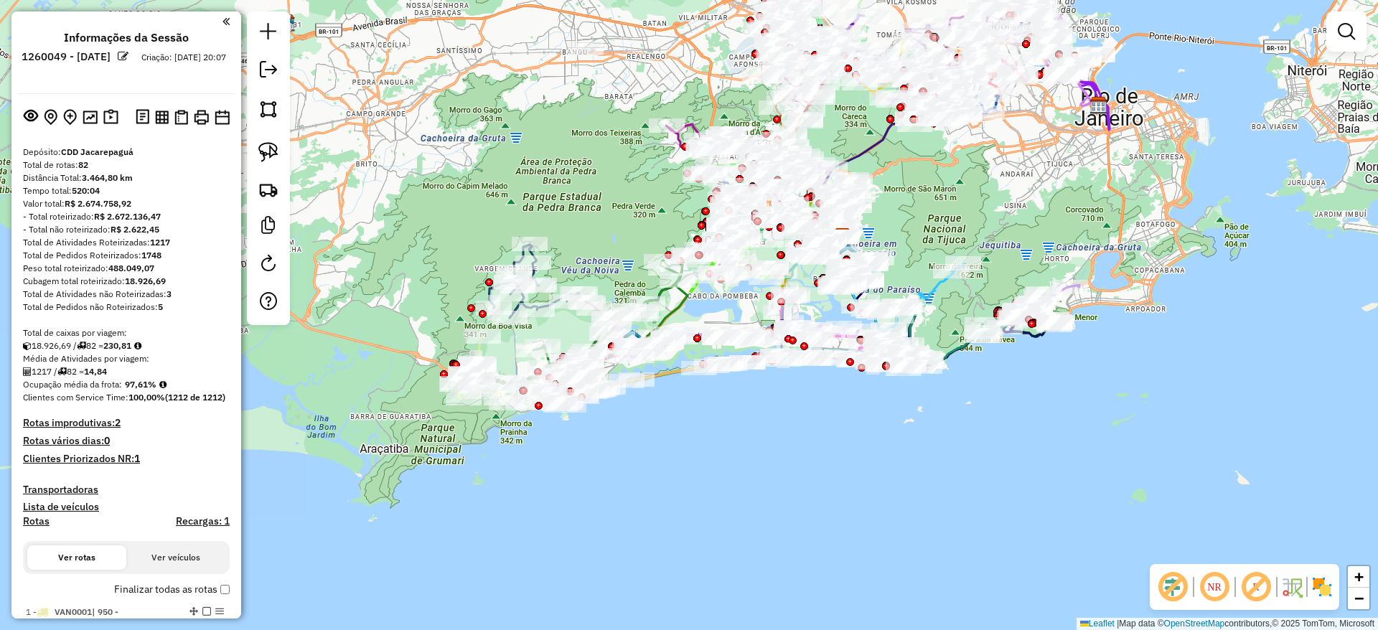
click at [1258, 583] on em at bounding box center [1256, 587] width 34 height 34
click at [1340, 589] on div "Janela de atendimento Grade de atendimento Capacidade Transportadoras Veículos …" at bounding box center [689, 315] width 1378 height 630
click at [1325, 593] on img at bounding box center [1321, 586] width 23 height 23
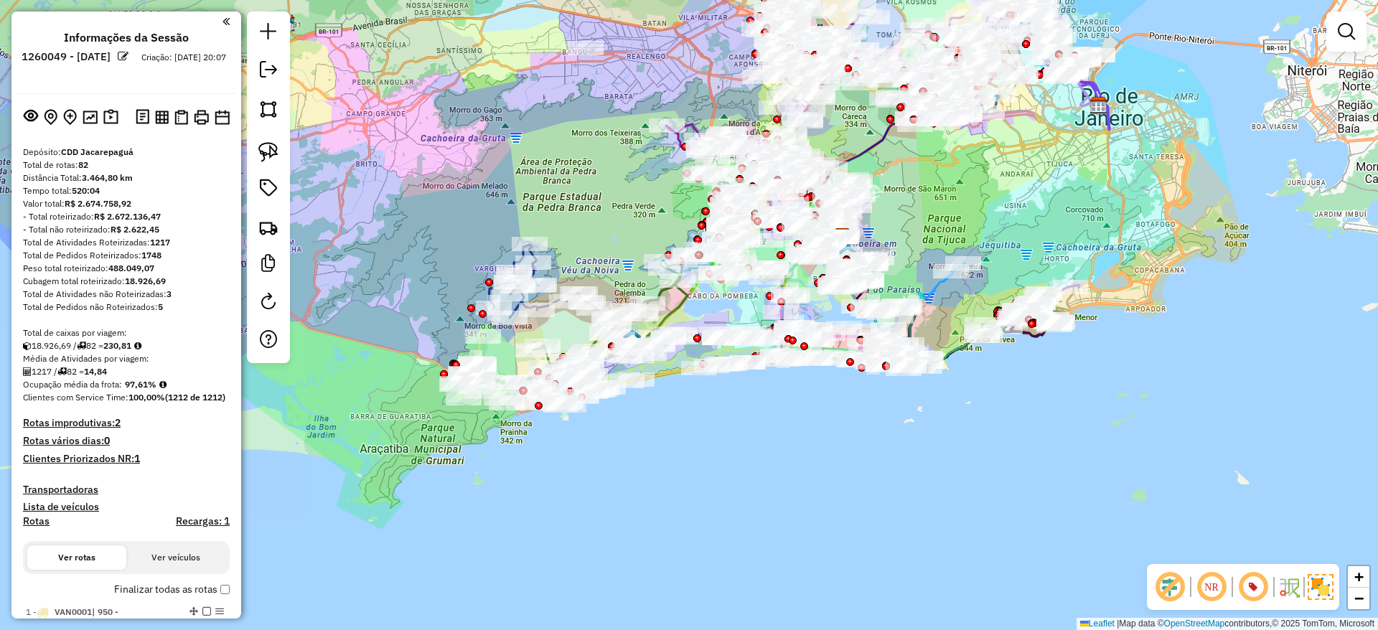
click at [1300, 337] on div "Janela de atendimento Grade de atendimento Capacidade Transportadoras Veículos …" at bounding box center [689, 315] width 1378 height 630
click at [1342, 41] on link at bounding box center [1346, 31] width 29 height 29
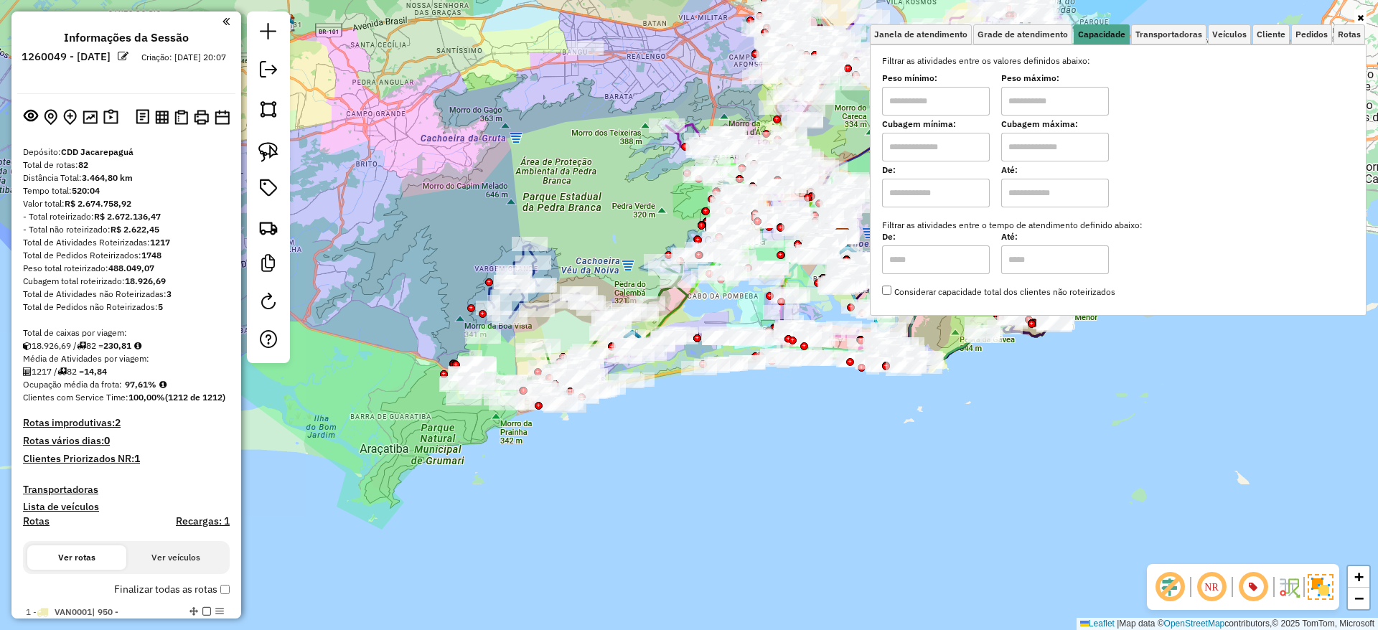
click at [982, 92] on input "text" at bounding box center [936, 101] width 108 height 29
type input "****"
click at [1060, 103] on input "text" at bounding box center [1055, 101] width 108 height 29
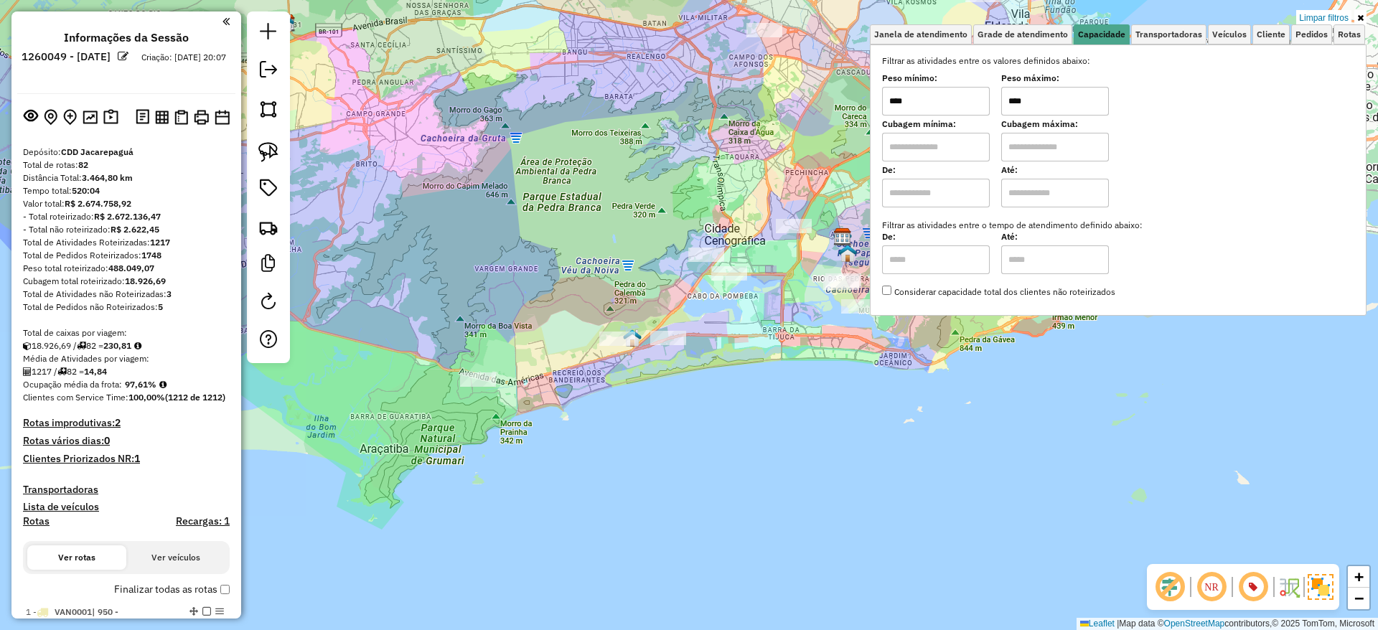
click at [594, 187] on div "Limpar filtros Janela de atendimento Grade de atendimento Capacidade Transporta…" at bounding box center [689, 315] width 1378 height 630
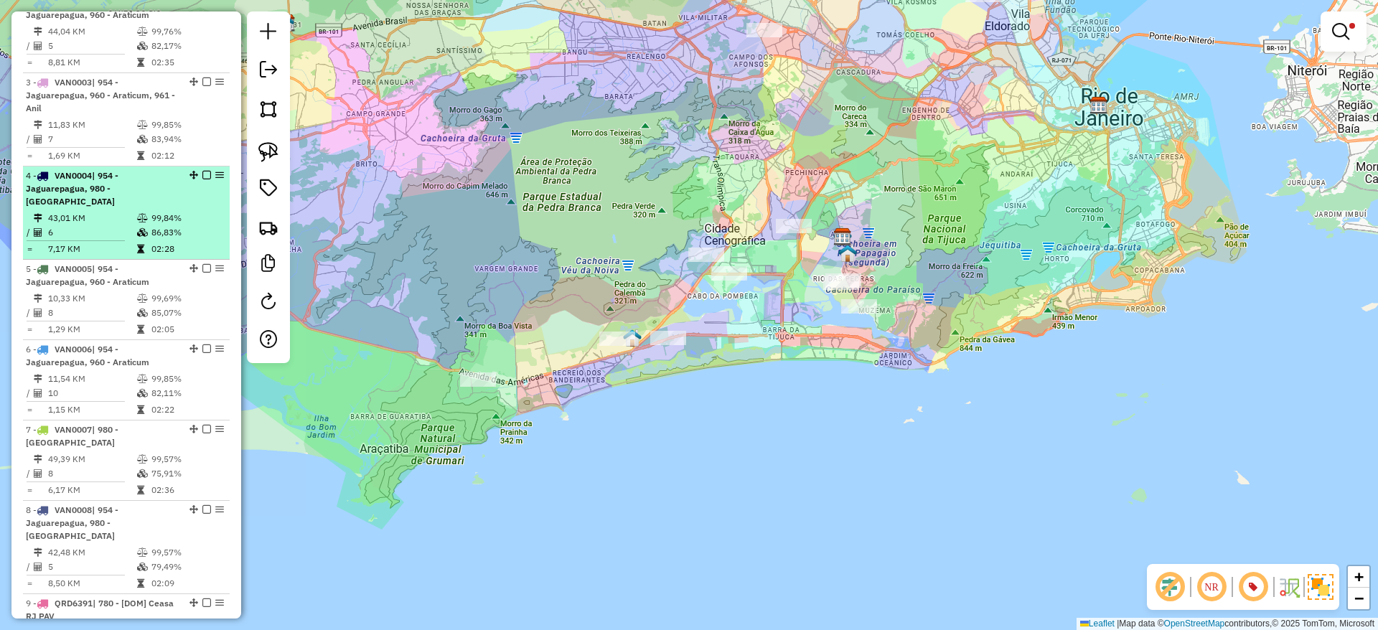
scroll to position [825, 0]
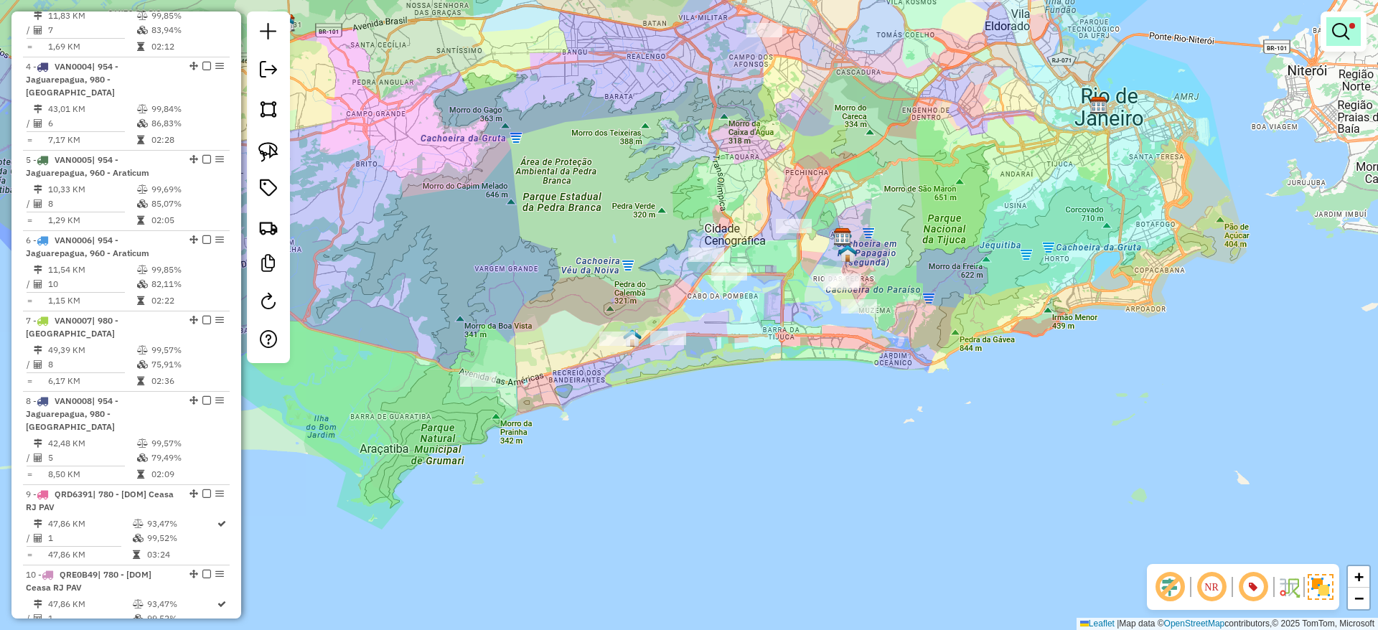
click at [1355, 35] on link at bounding box center [1343, 31] width 34 height 29
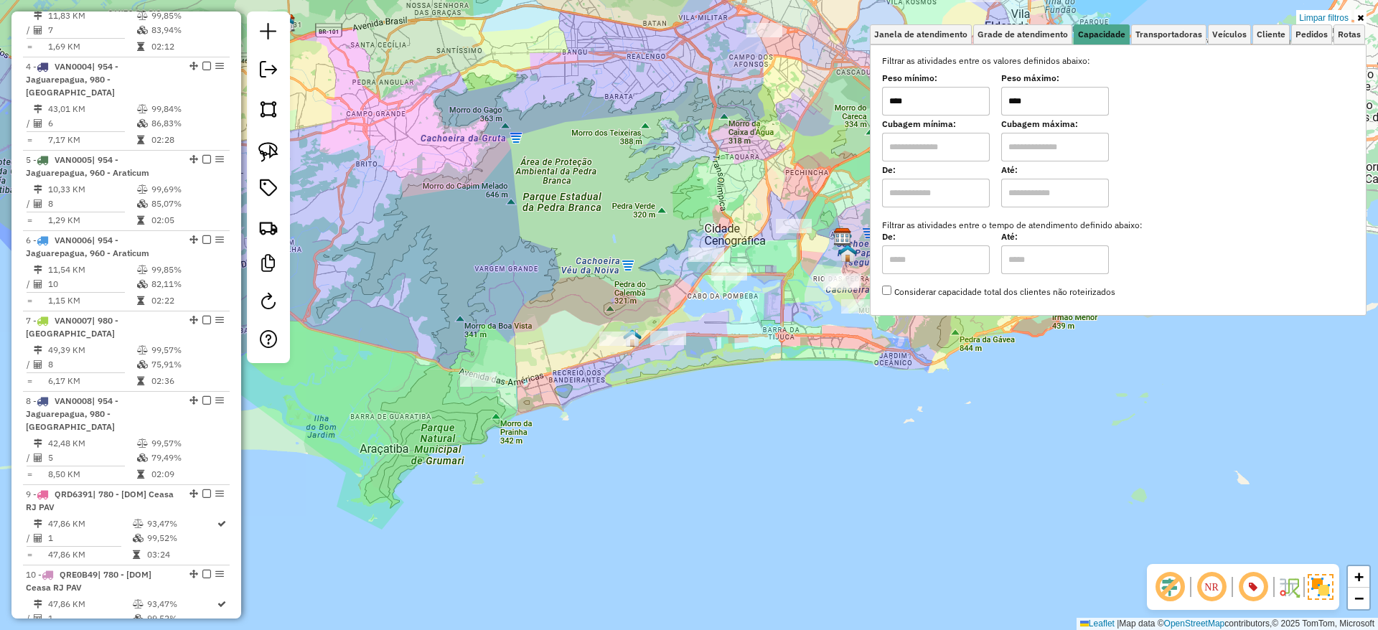
click at [1069, 102] on input "****" at bounding box center [1055, 101] width 108 height 29
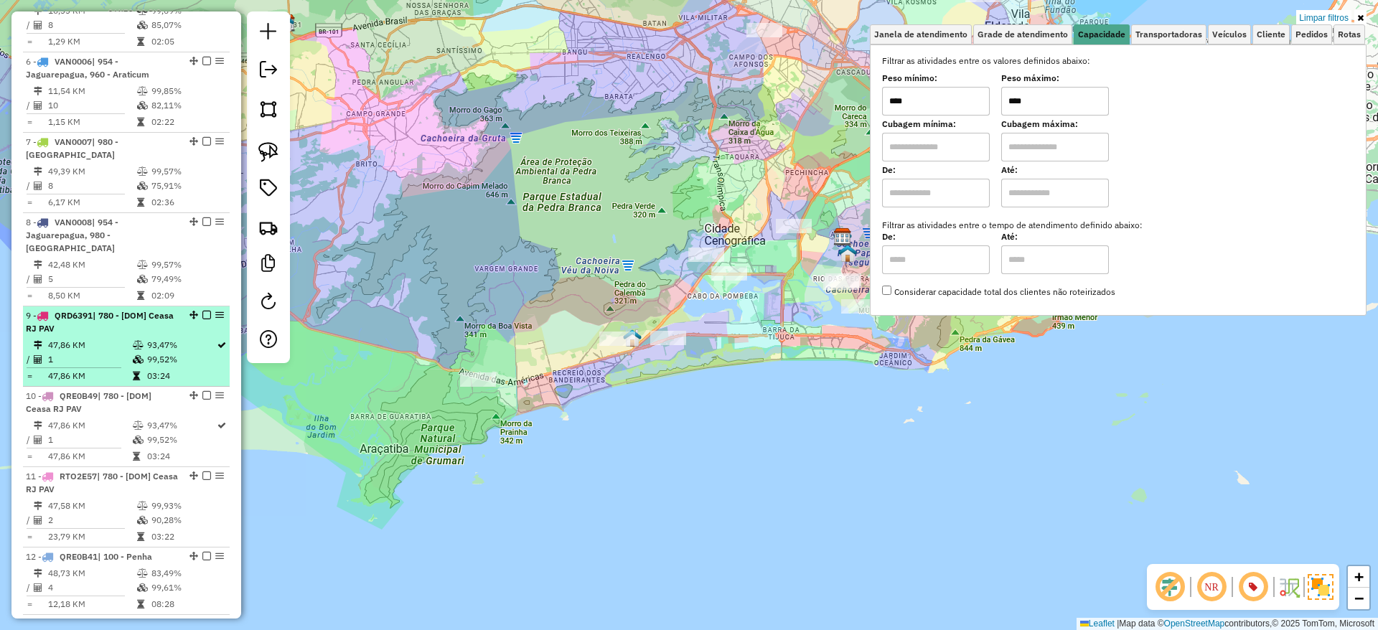
scroll to position [1005, 0]
type input "****"
click at [159, 337] on td "93,47%" at bounding box center [181, 344] width 70 height 14
select select "**********"
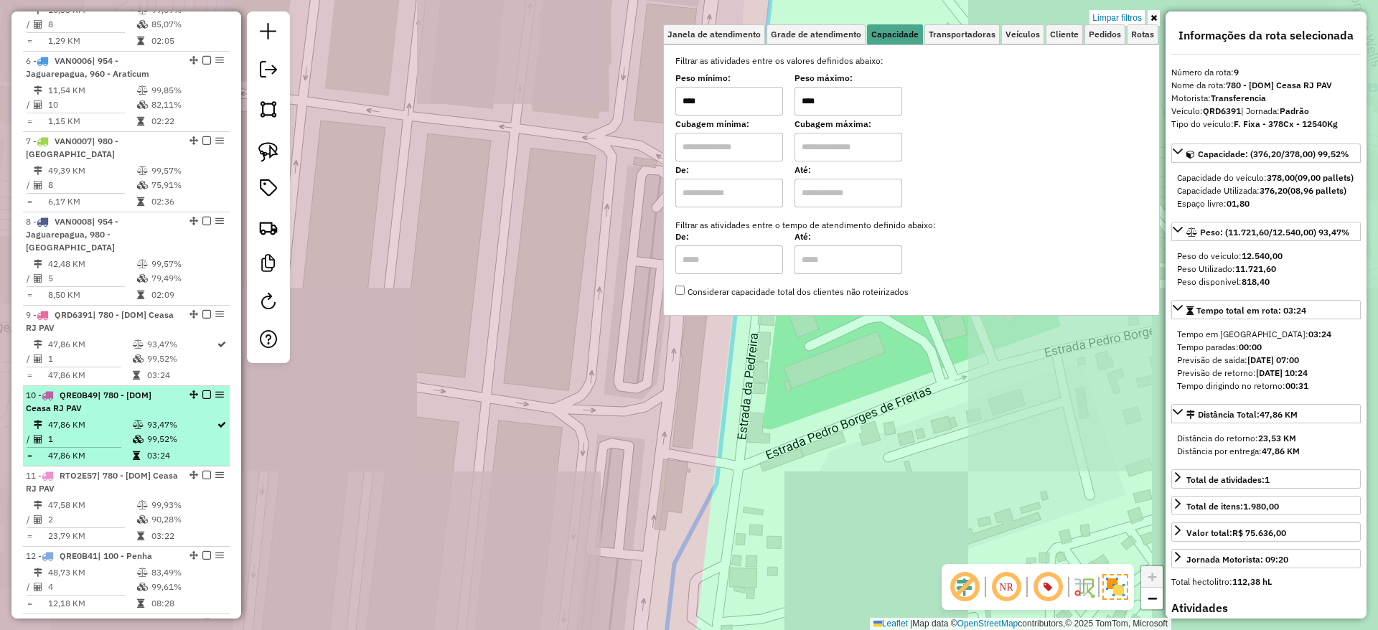
click at [157, 418] on td "93,47%" at bounding box center [181, 425] width 70 height 14
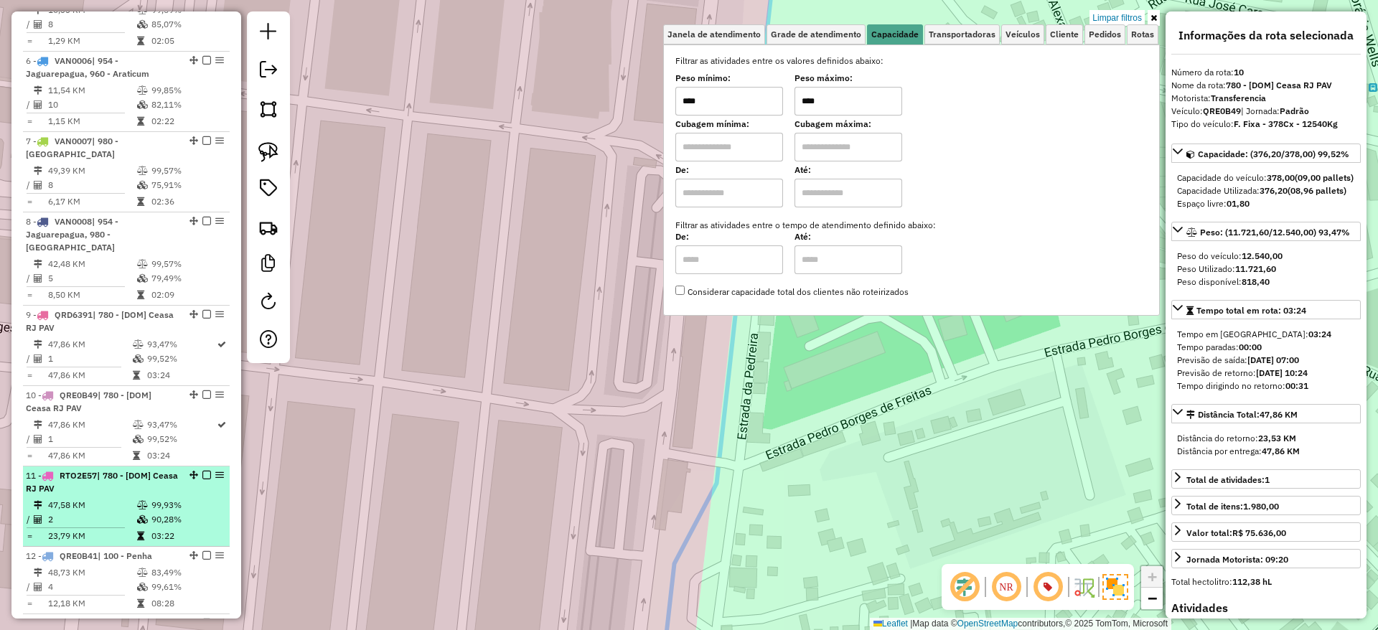
click at [153, 469] on div "11 - RTO2E57 | 780 - [DOM] Ceasa RJ PAV" at bounding box center [102, 482] width 152 height 26
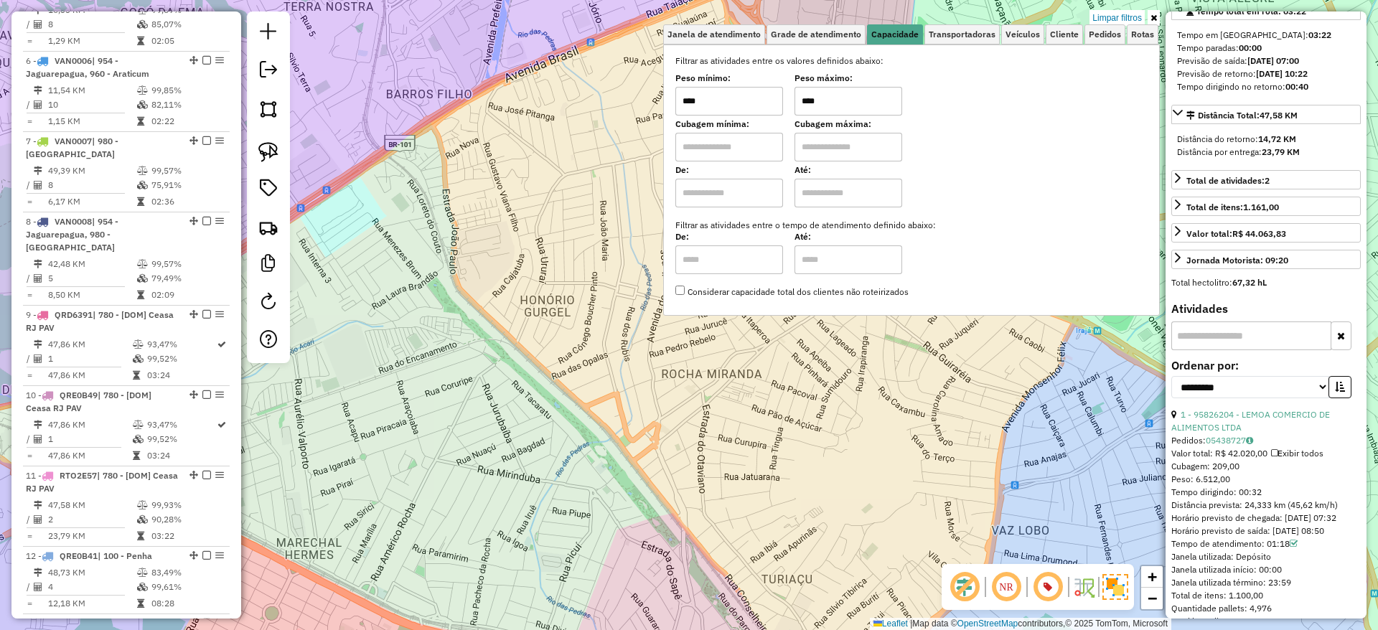
scroll to position [13, 0]
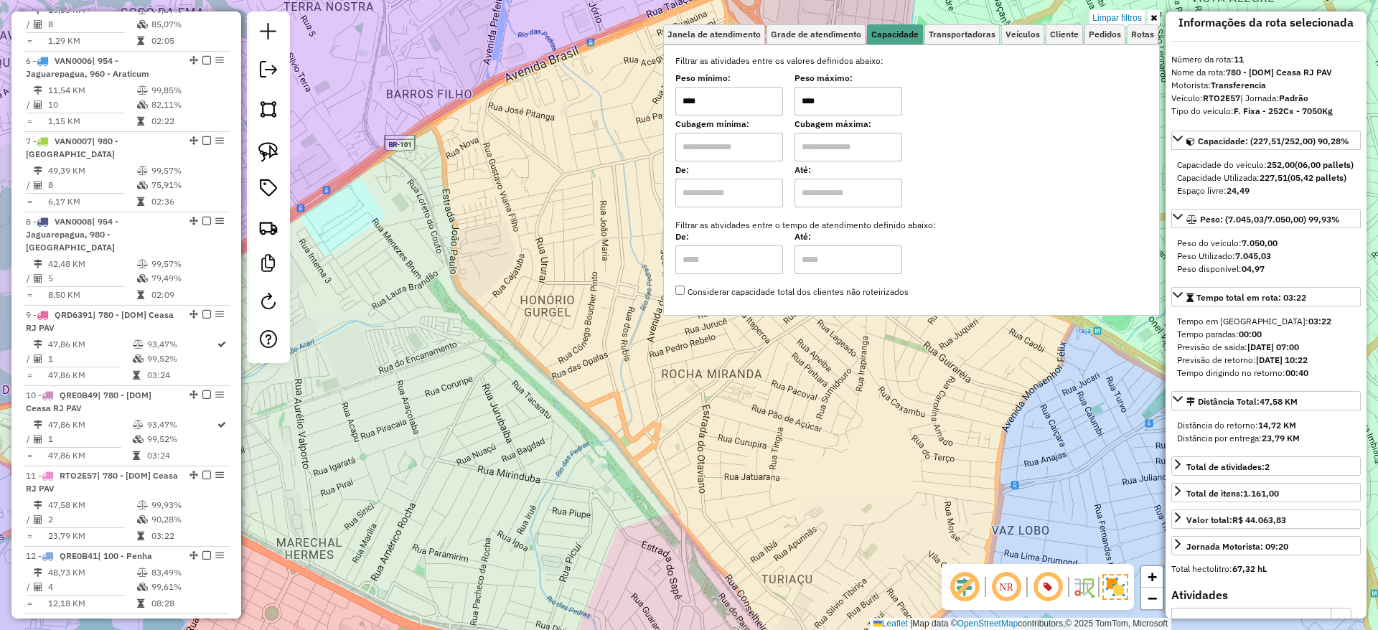
click at [484, 183] on div "Limpar filtros Janela de atendimento Grade de atendimento Capacidade Transporta…" at bounding box center [689, 315] width 1378 height 630
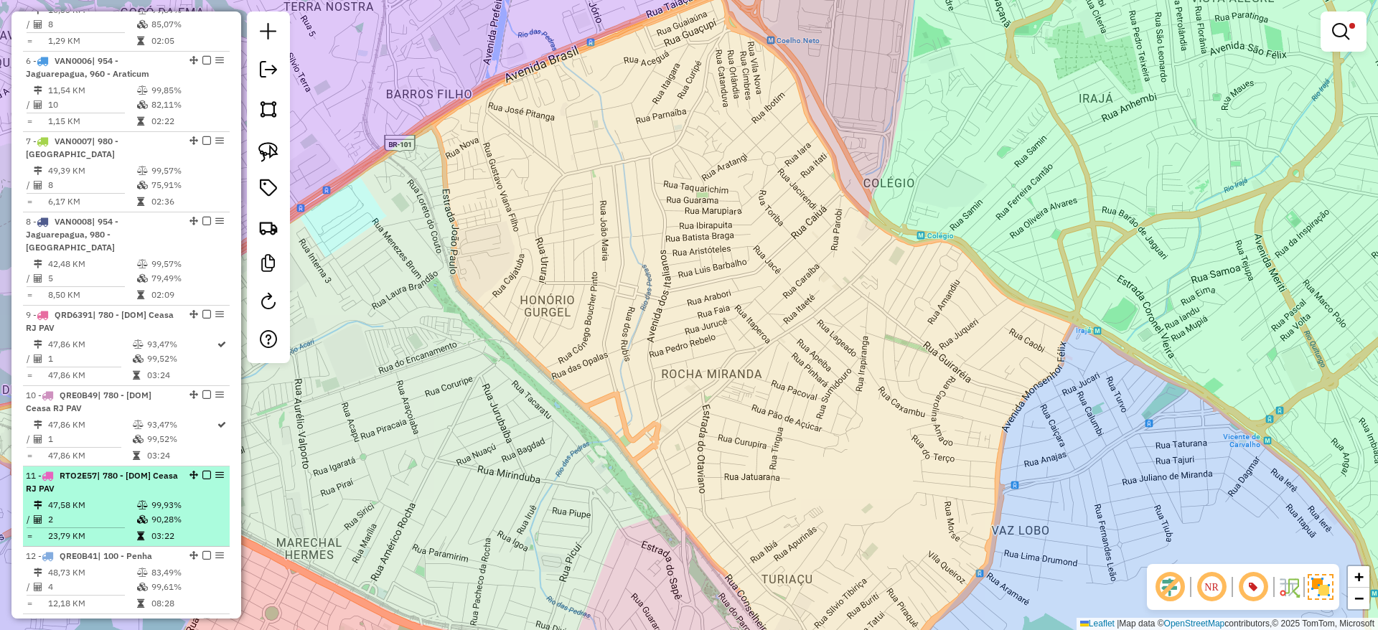
click at [140, 498] on td at bounding box center [143, 505] width 14 height 14
select select "**********"
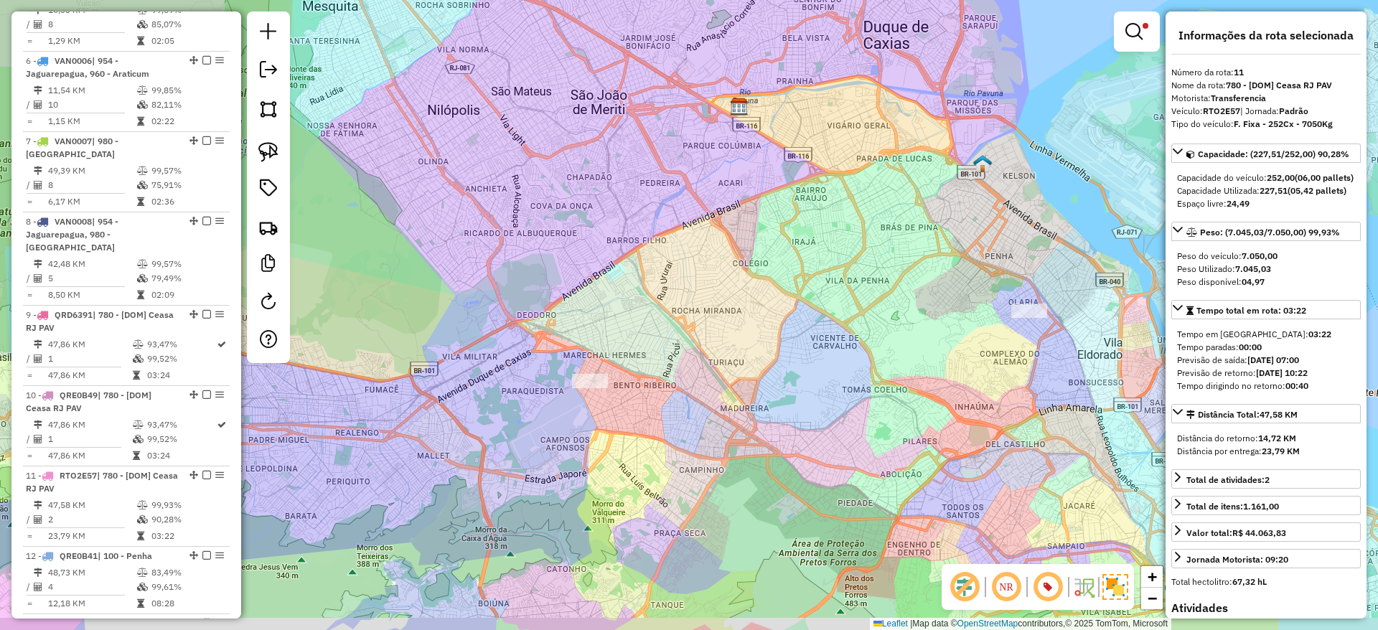
drag, startPoint x: 696, startPoint y: 334, endPoint x: 624, endPoint y: 215, distance: 139.1
click at [628, 221] on div "Limpar filtros Janela de atendimento Grade de atendimento Capacidade Transporta…" at bounding box center [689, 315] width 1378 height 630
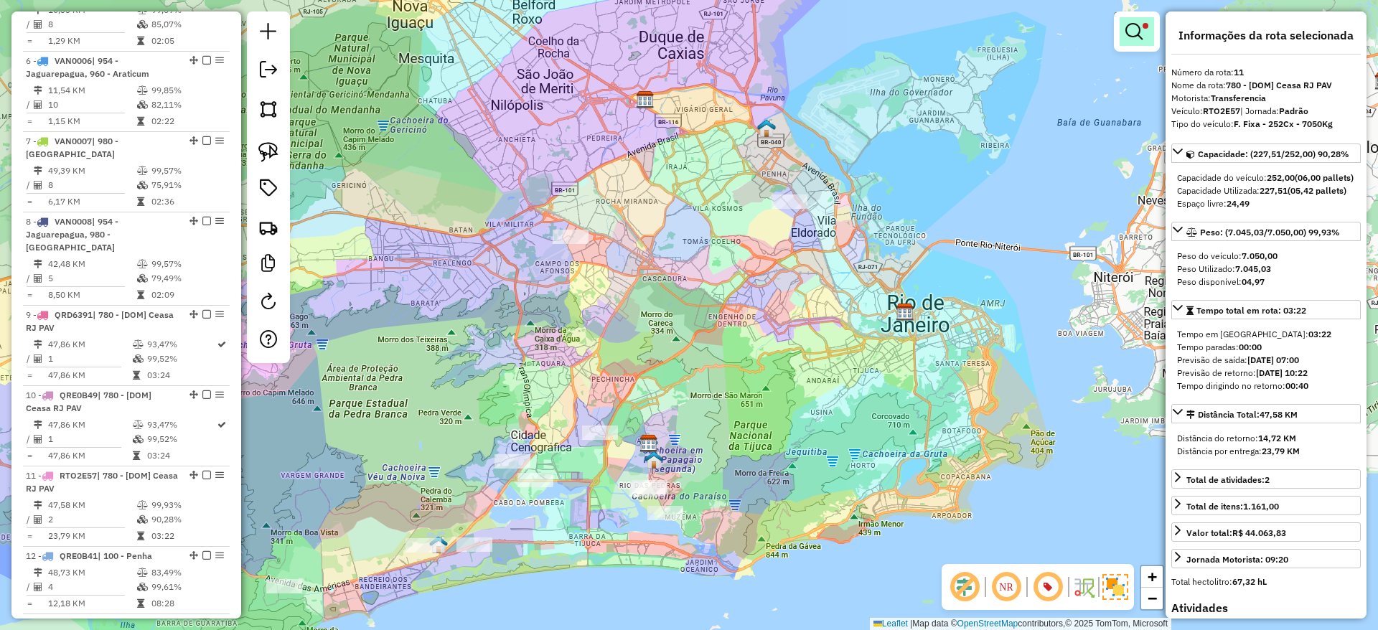
click at [1132, 29] on em at bounding box center [1133, 31] width 17 height 17
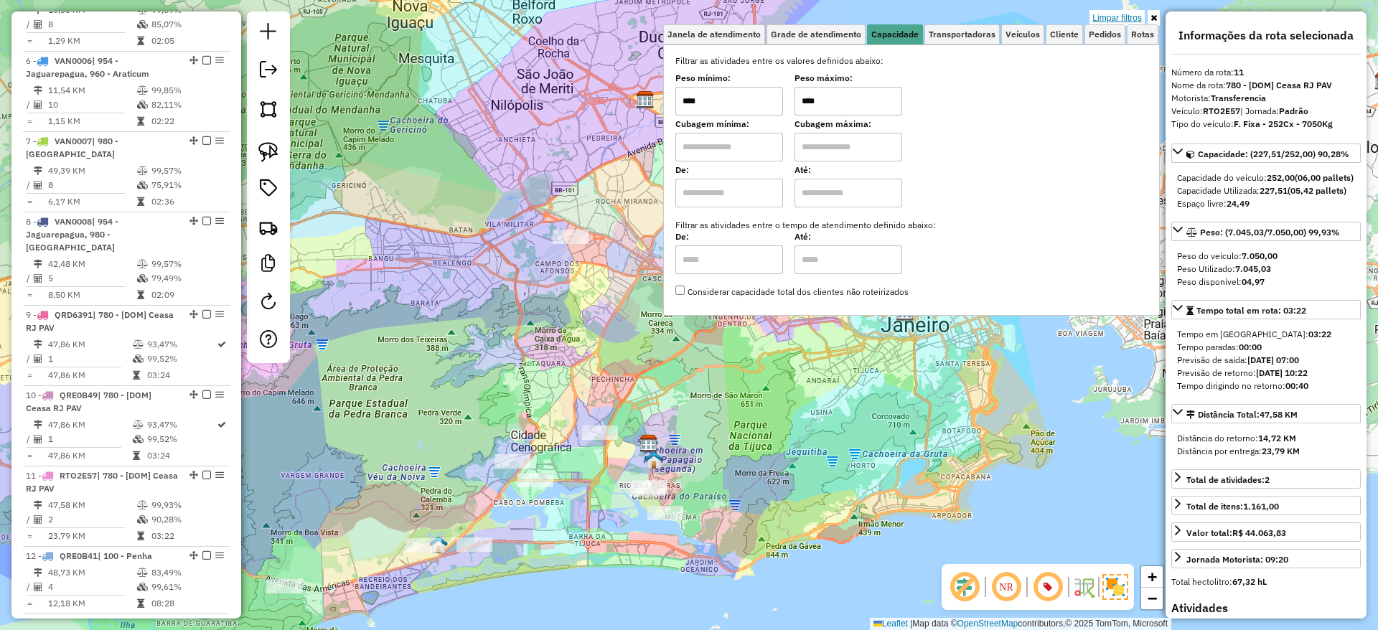
click at [1124, 16] on link "Limpar filtros" at bounding box center [1116, 18] width 55 height 16
click at [554, 73] on div "Limpar filtros Janela de atendimento Grade de atendimento Capacidade Transporta…" at bounding box center [689, 315] width 1378 height 630
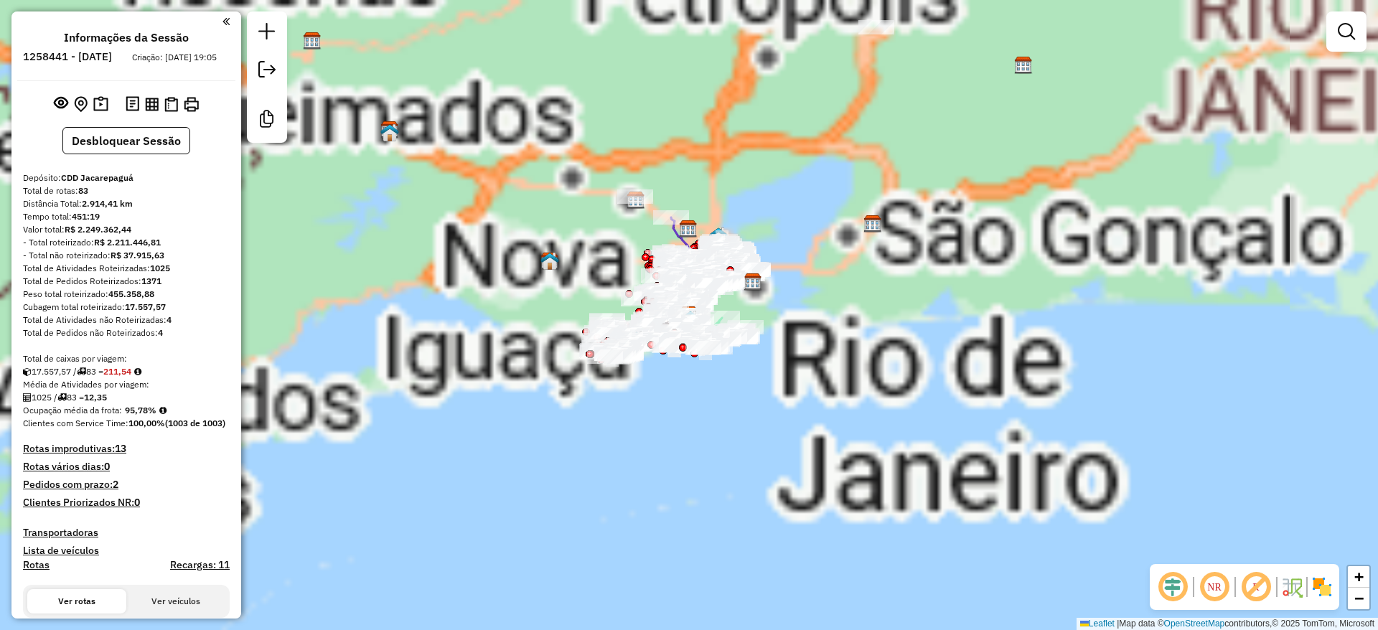
click at [0, 0] on div "Aguarde..." at bounding box center [0, 0] width 0 height 0
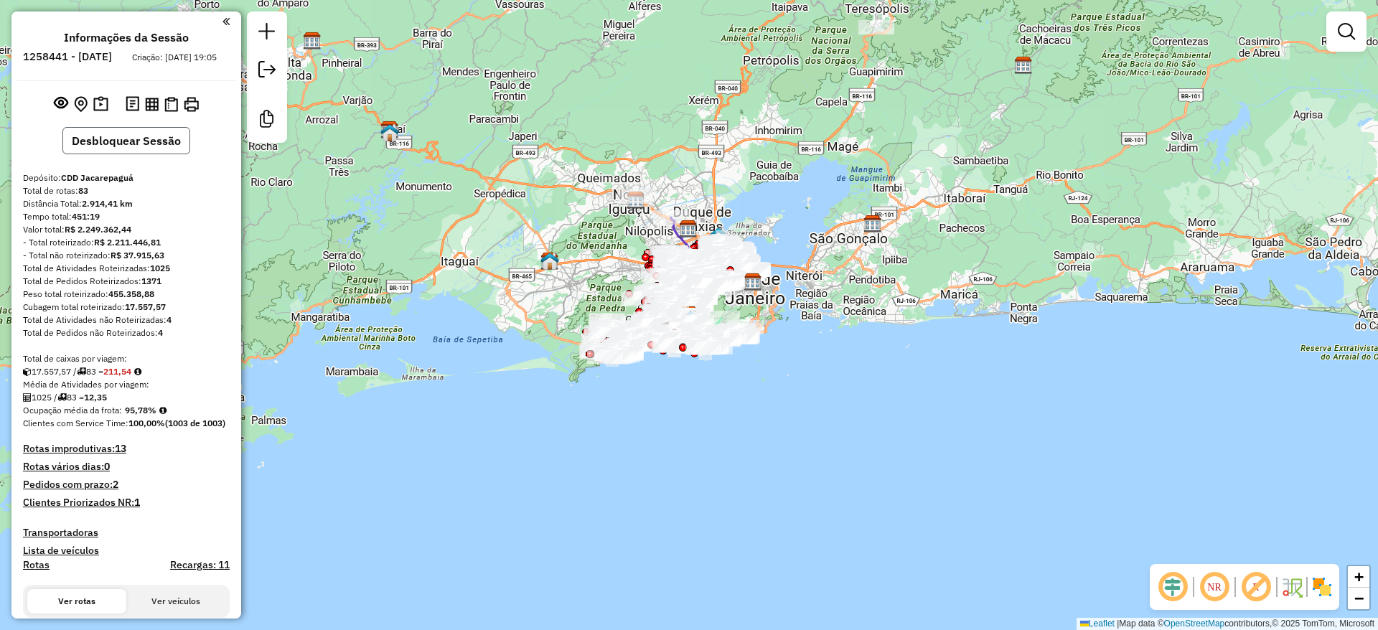
click at [159, 154] on button "Desbloquear Sessão" at bounding box center [126, 140] width 128 height 27
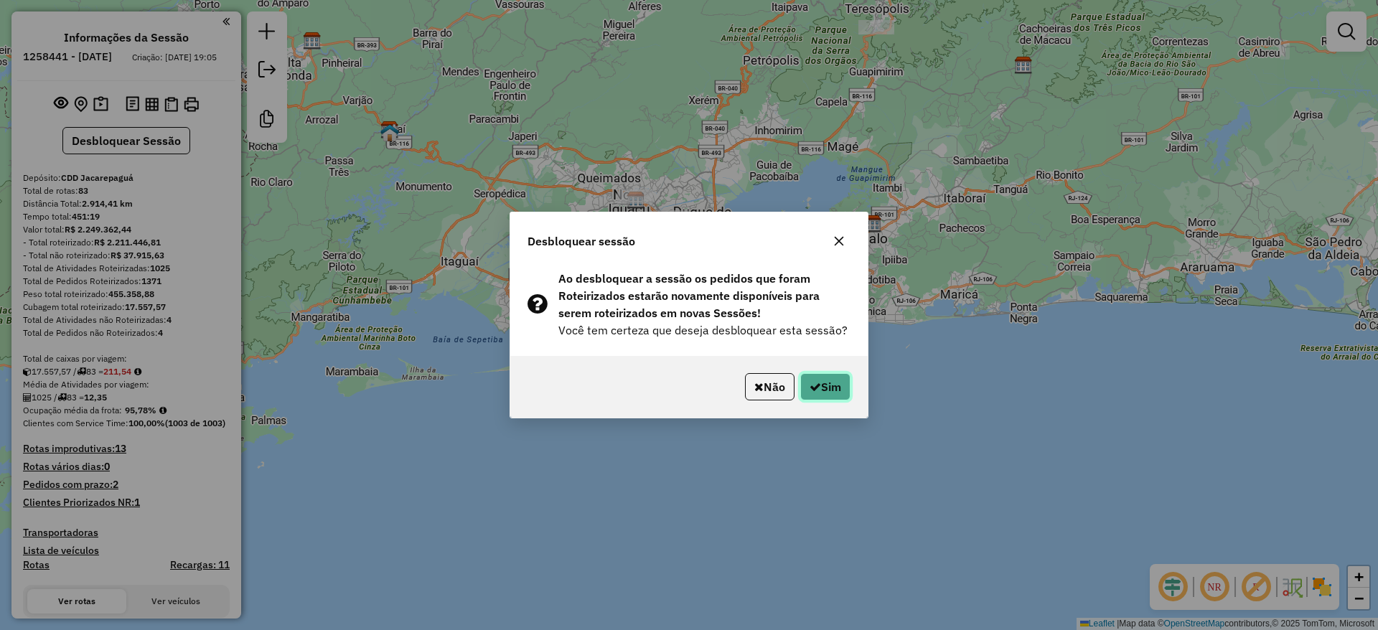
click at [842, 394] on button "Sim" at bounding box center [825, 386] width 50 height 27
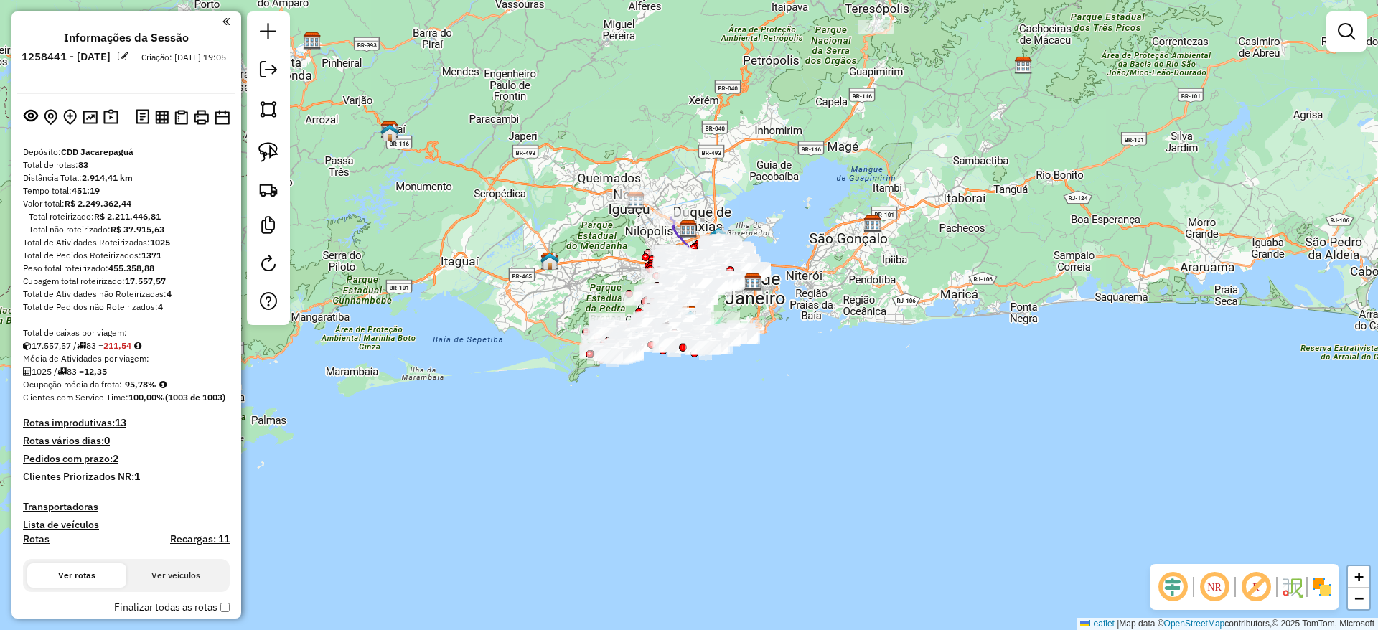
click at [1340, 21] on link at bounding box center [1346, 31] width 29 height 29
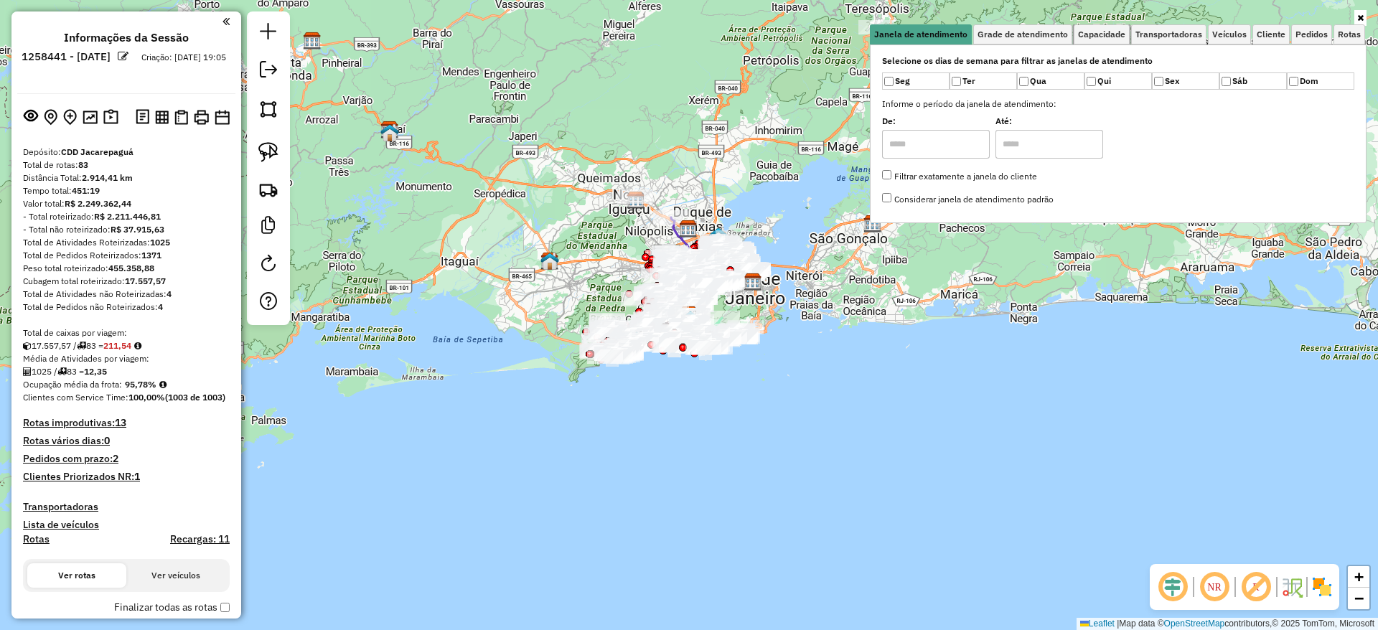
click at [1103, 36] on span "Capacidade" at bounding box center [1101, 34] width 47 height 9
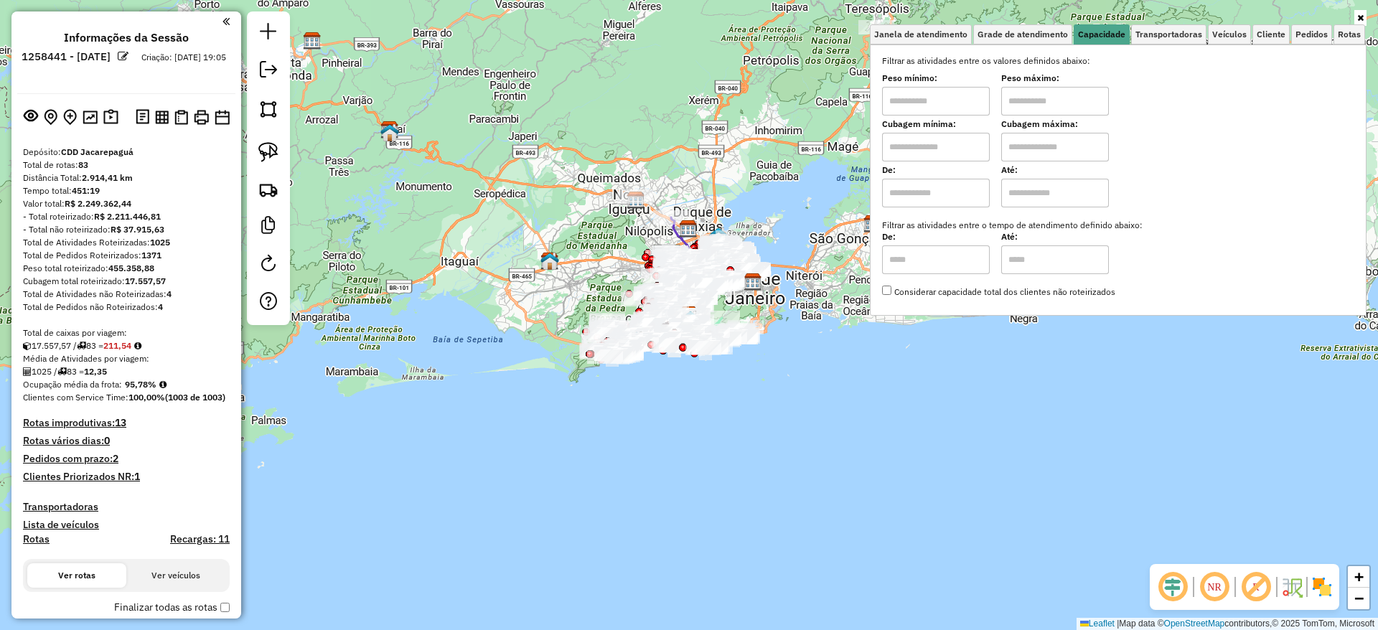
click at [956, 96] on input "text" at bounding box center [936, 101] width 108 height 29
type input "****"
click at [1063, 95] on input "text" at bounding box center [1055, 101] width 108 height 29
type input "*****"
click at [675, 77] on div "Janela de atendimento Grade de atendimento Capacidade Transportadoras Veículos …" at bounding box center [689, 315] width 1378 height 630
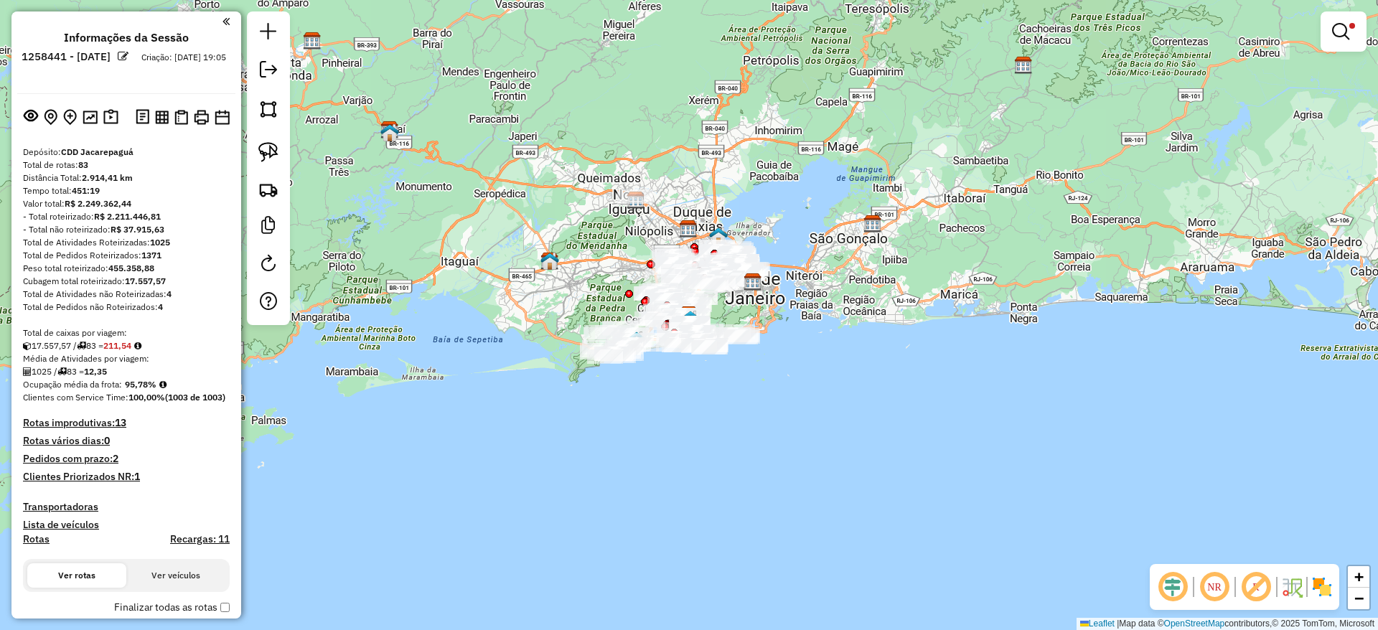
click at [571, 140] on div "Limpar filtros Janela de atendimento Grade de atendimento Capacidade Transporta…" at bounding box center [689, 315] width 1378 height 630
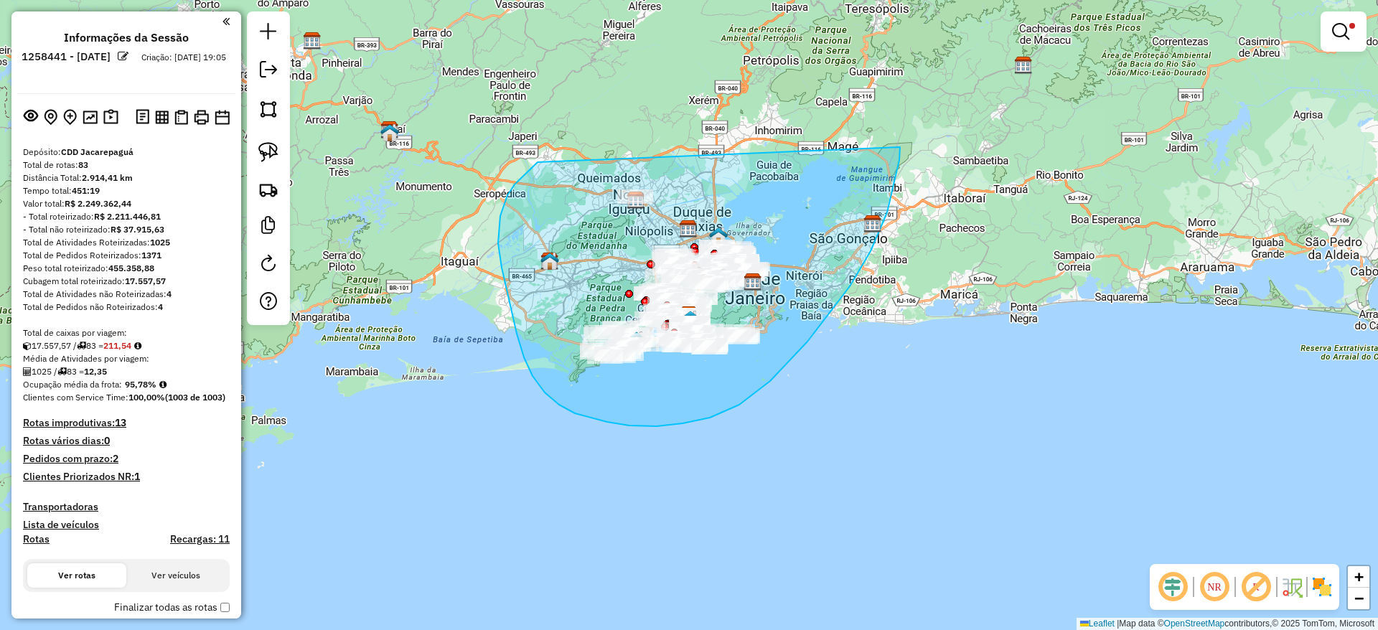
drag, startPoint x: 514, startPoint y: 184, endPoint x: 900, endPoint y: 147, distance: 387.1
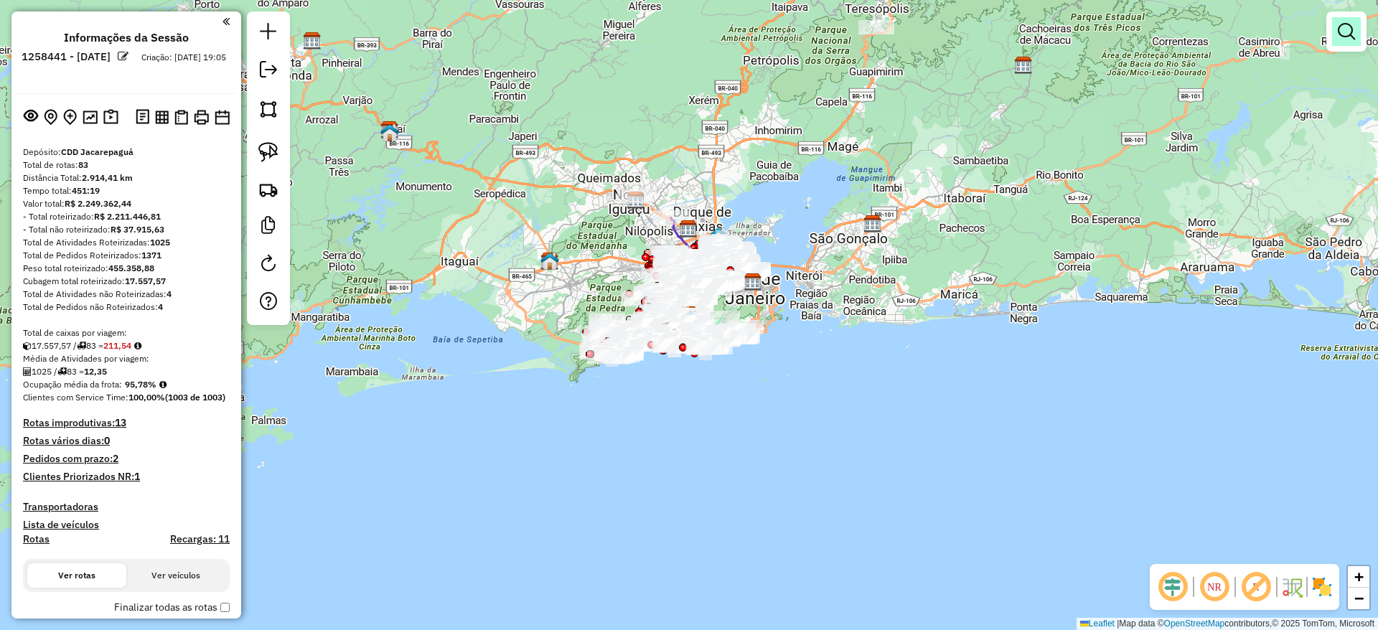
click at [1348, 29] on em at bounding box center [1346, 31] width 17 height 17
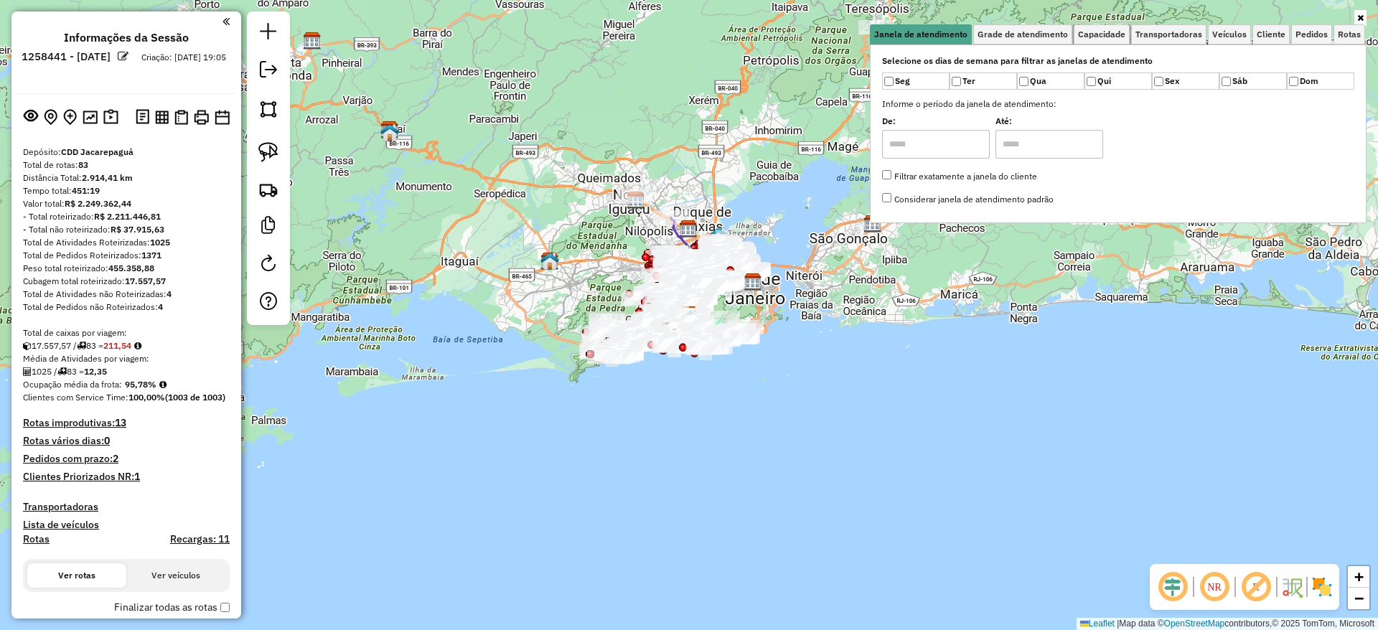
click at [1124, 34] on span "Capacidade" at bounding box center [1101, 34] width 47 height 9
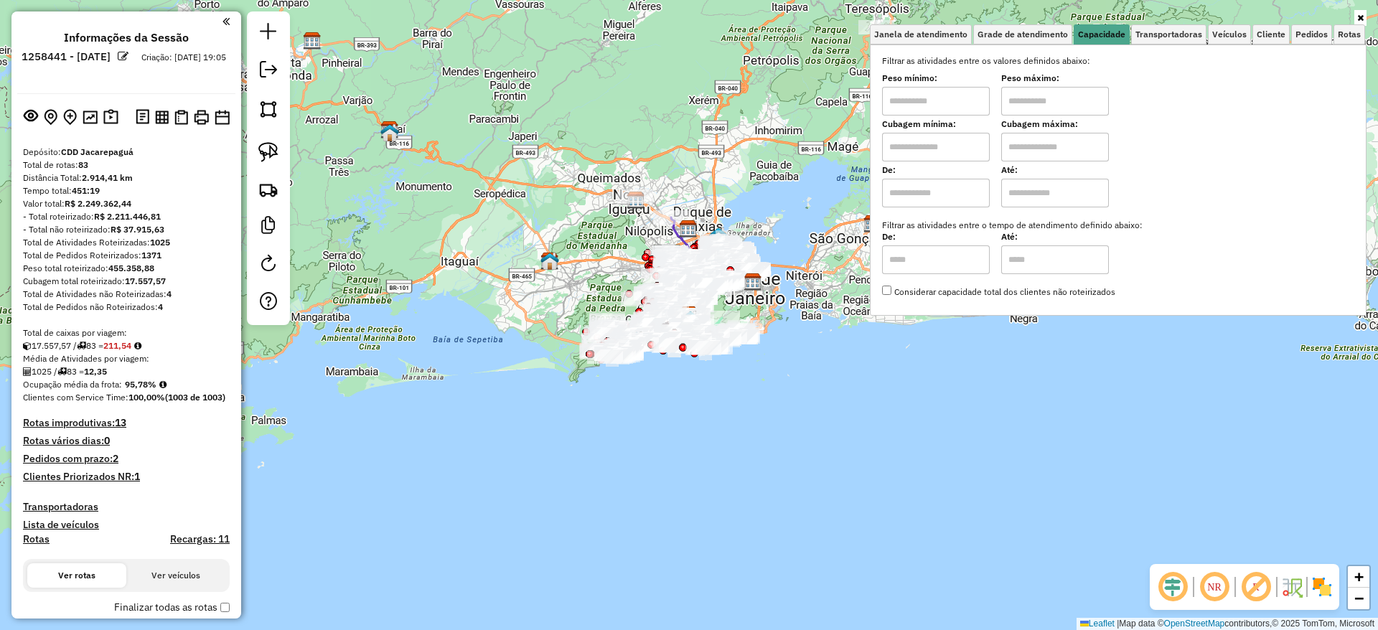
click at [970, 104] on input "text" at bounding box center [936, 101] width 108 height 29
type input "****"
click at [1006, 96] on div "Peso mínimo: **** Peso máximo:" at bounding box center [1118, 95] width 472 height 40
click at [696, 90] on div "Janela de atendimento Grade de atendimento Capacidade Transportadoras Veículos …" at bounding box center [689, 315] width 1378 height 630
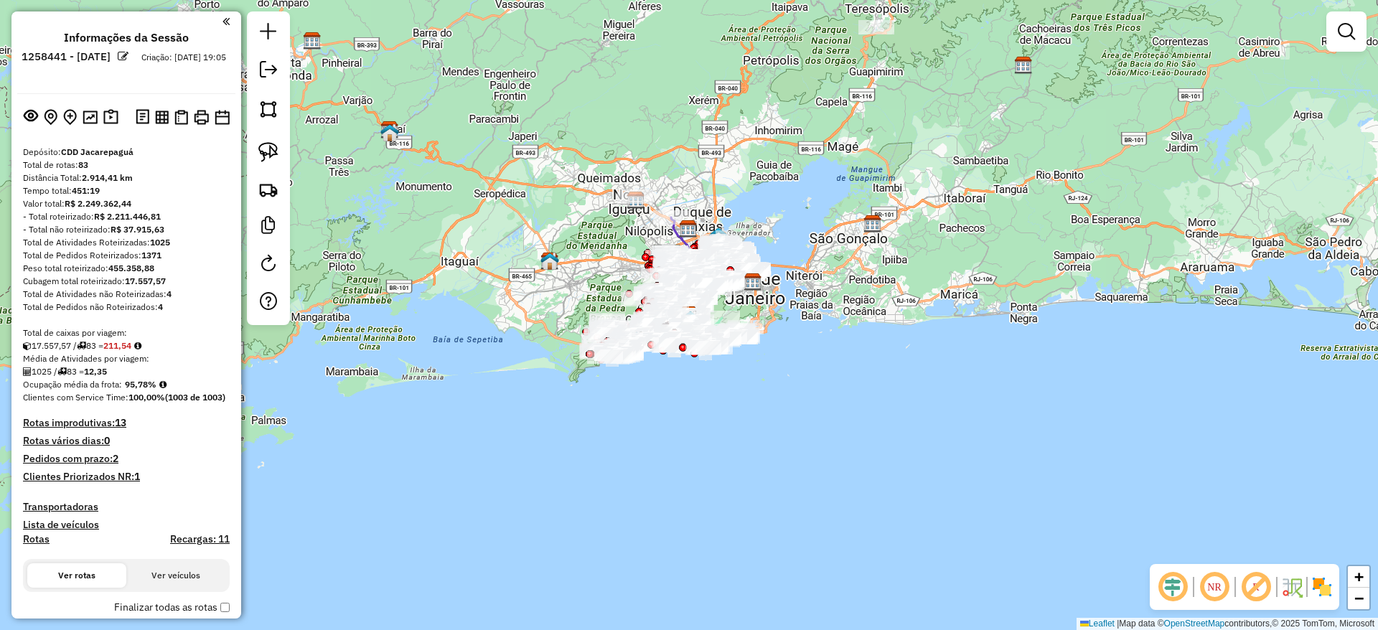
click at [1010, 92] on div "Janela de atendimento Grade de atendimento Capacidade Transportadoras Veículos …" at bounding box center [689, 315] width 1378 height 630
click at [1342, 28] on em at bounding box center [1346, 31] width 17 height 17
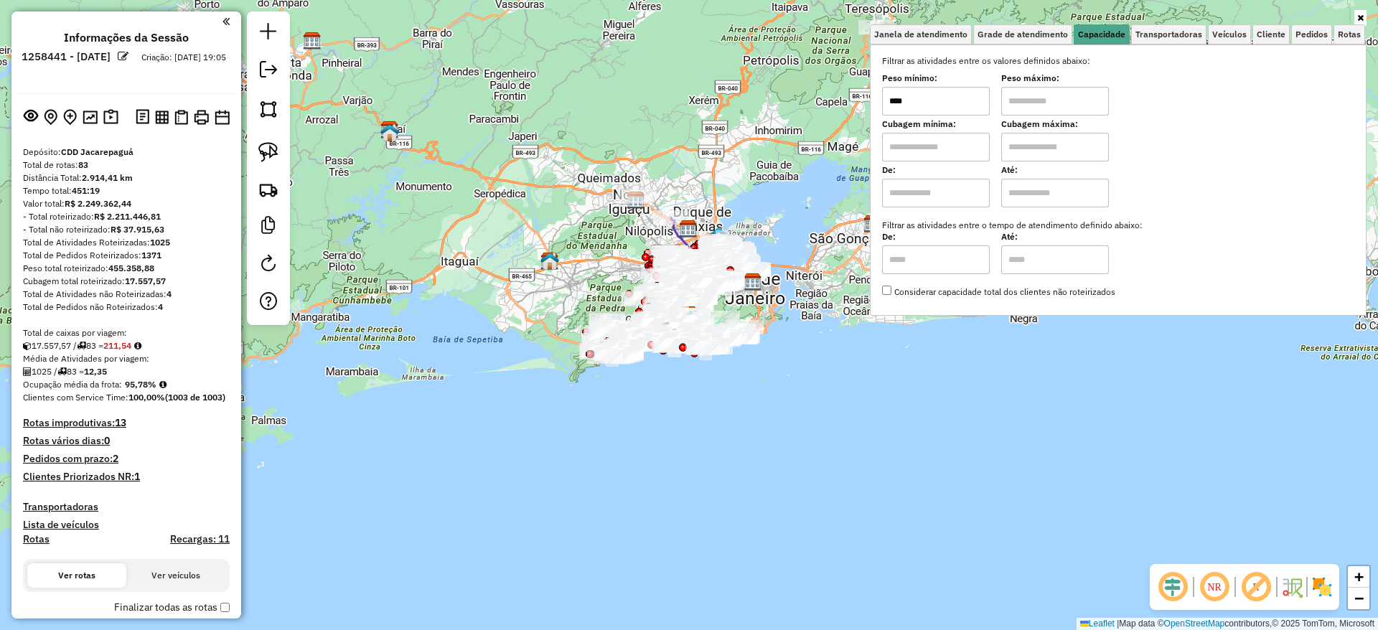
click at [1058, 106] on input "text" at bounding box center [1055, 101] width 108 height 29
click at [758, 98] on div "Janela de atendimento Grade de atendimento Capacidade Transportadoras Veículos …" at bounding box center [689, 315] width 1378 height 630
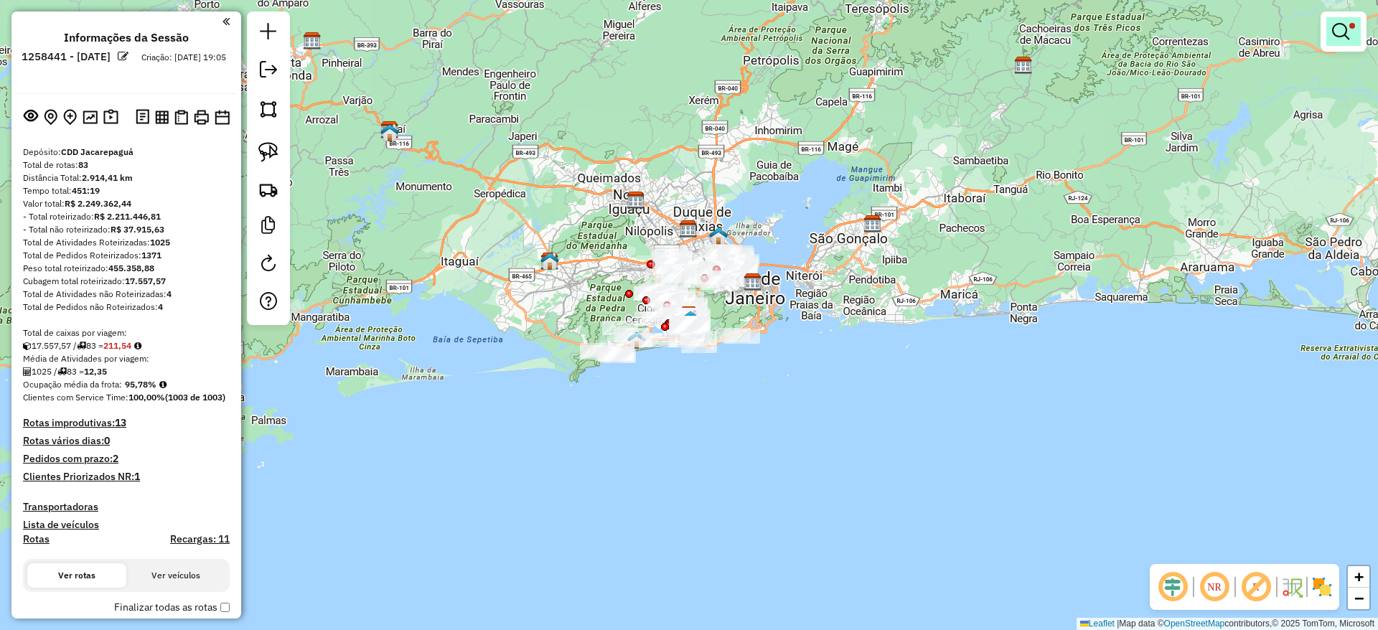
click at [1339, 34] on em at bounding box center [1340, 31] width 17 height 17
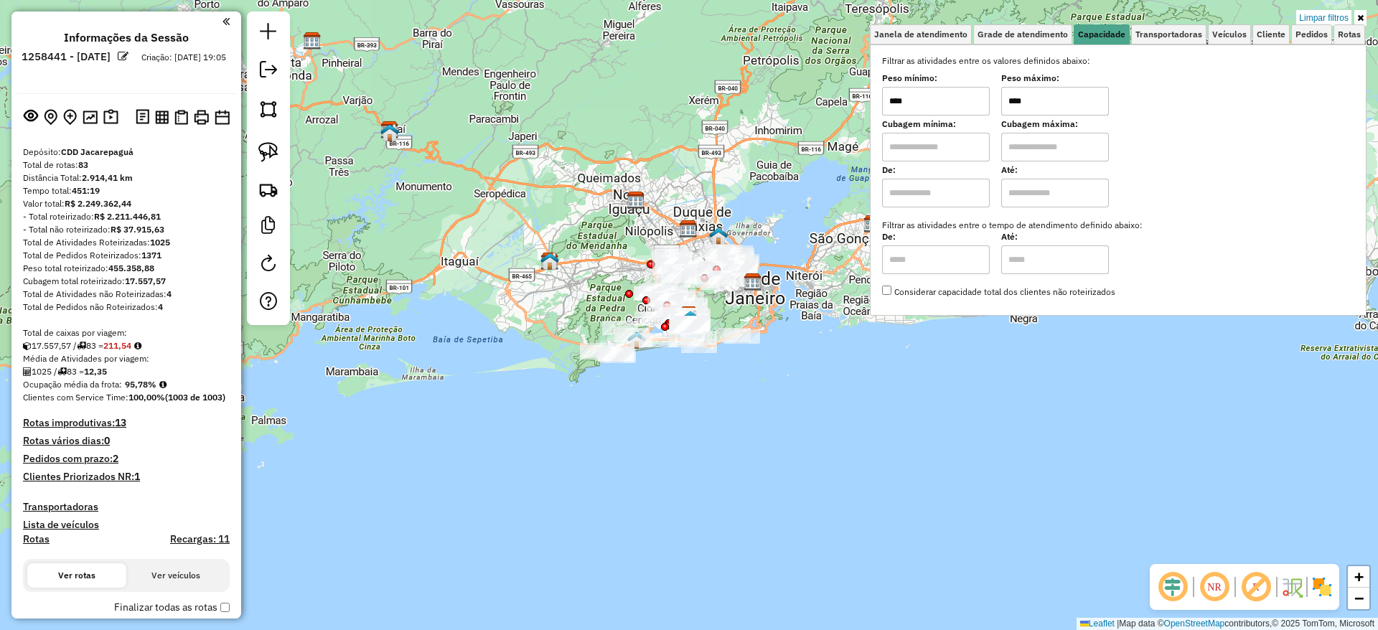
click at [1084, 97] on input "****" at bounding box center [1055, 101] width 108 height 29
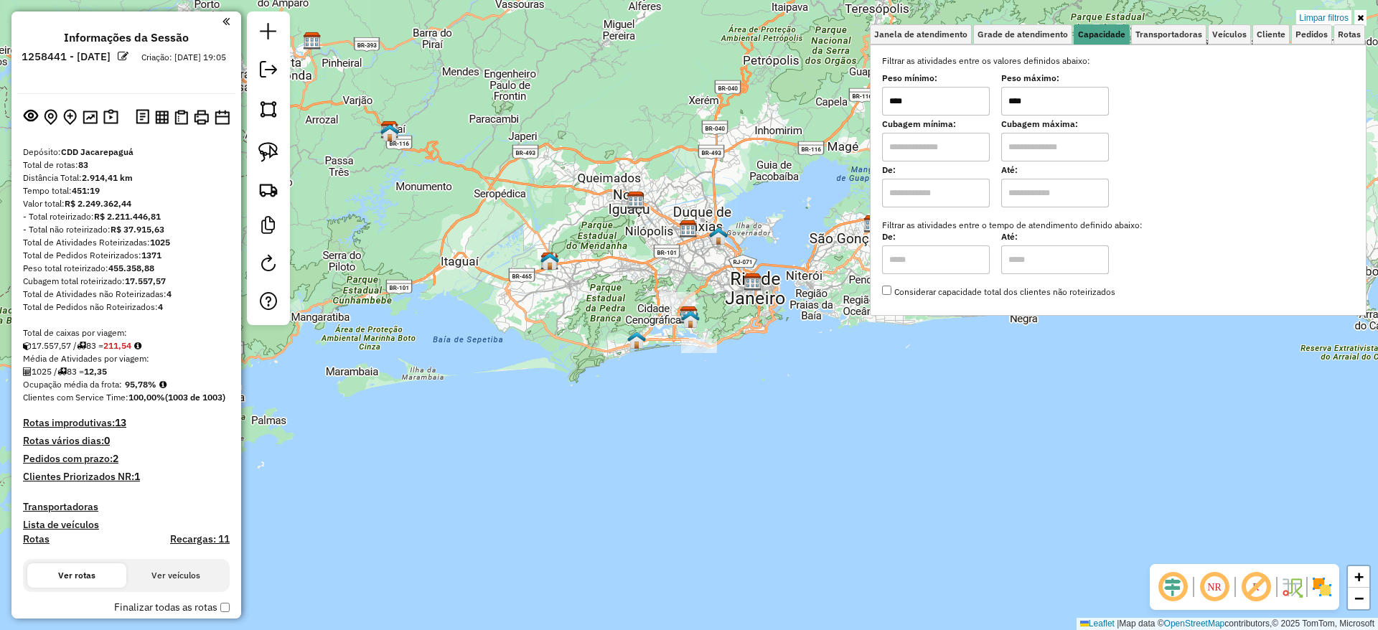
type input "****"
click at [599, 134] on div "Limpar filtros Janela de atendimento Grade de atendimento Capacidade Transporta…" at bounding box center [689, 315] width 1378 height 630
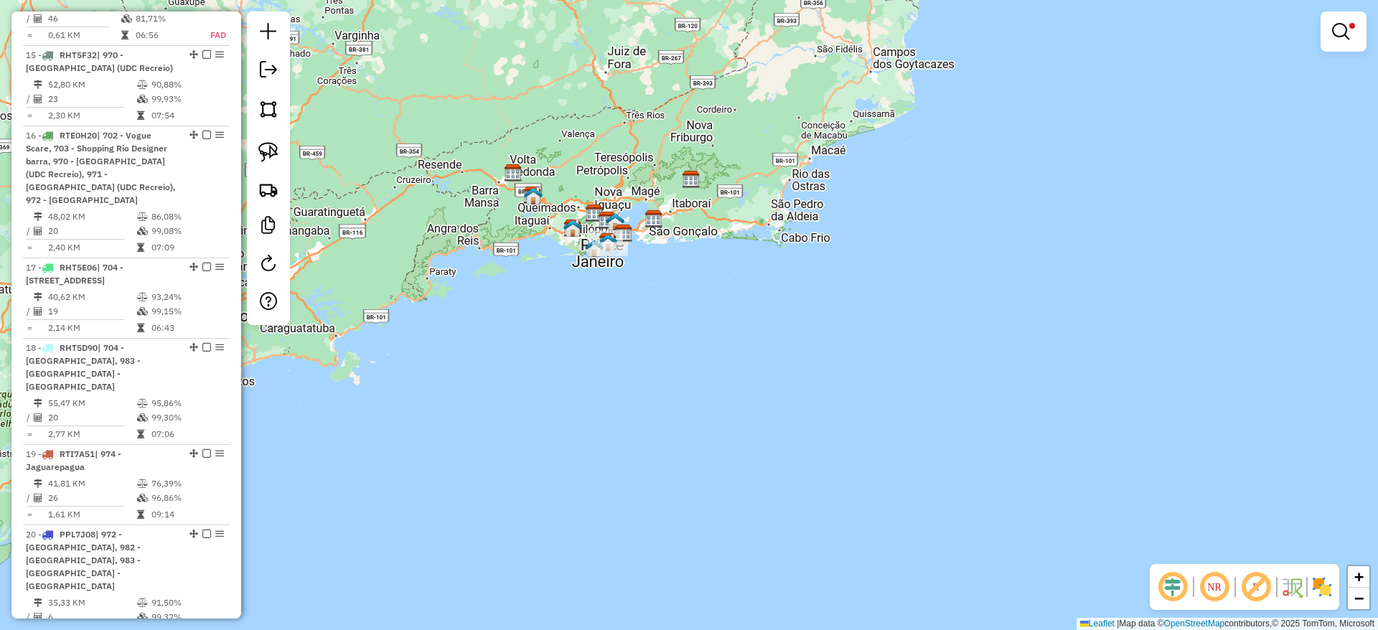
scroll to position [2153, 0]
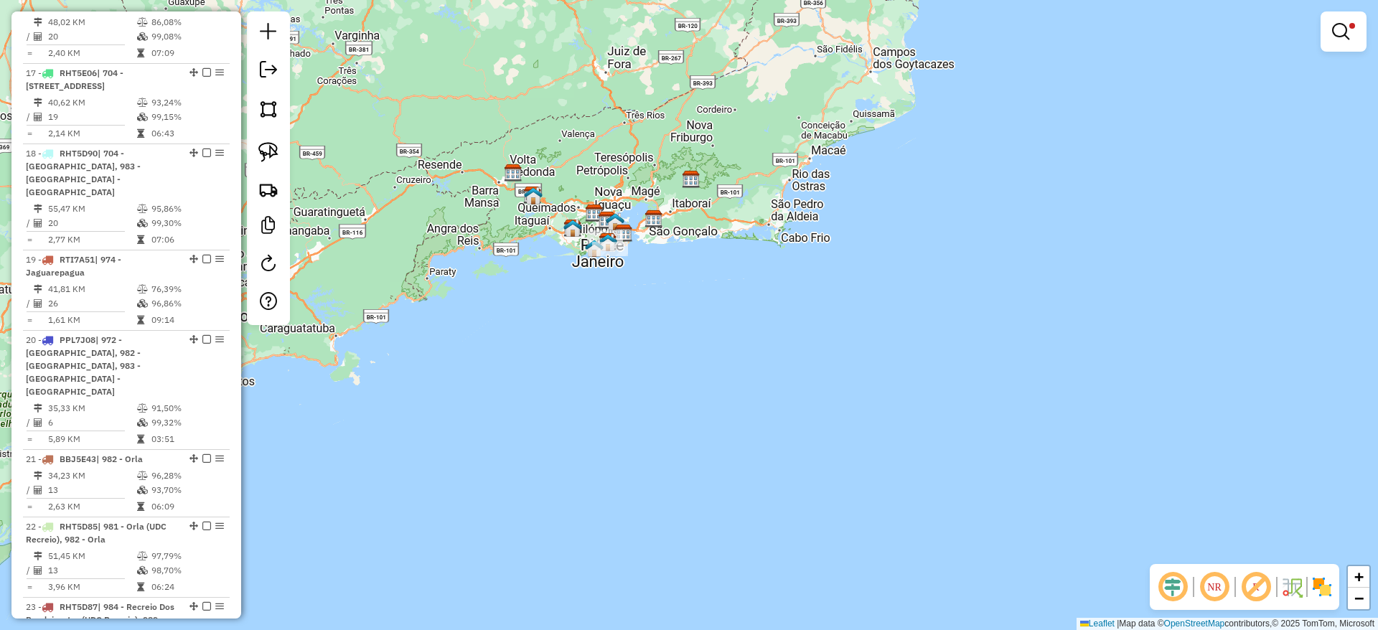
click at [1365, 19] on div at bounding box center [1343, 31] width 46 height 40
drag, startPoint x: 1353, startPoint y: 19, endPoint x: 1344, endPoint y: 15, distance: 9.6
click at [1352, 20] on link at bounding box center [1343, 31] width 34 height 29
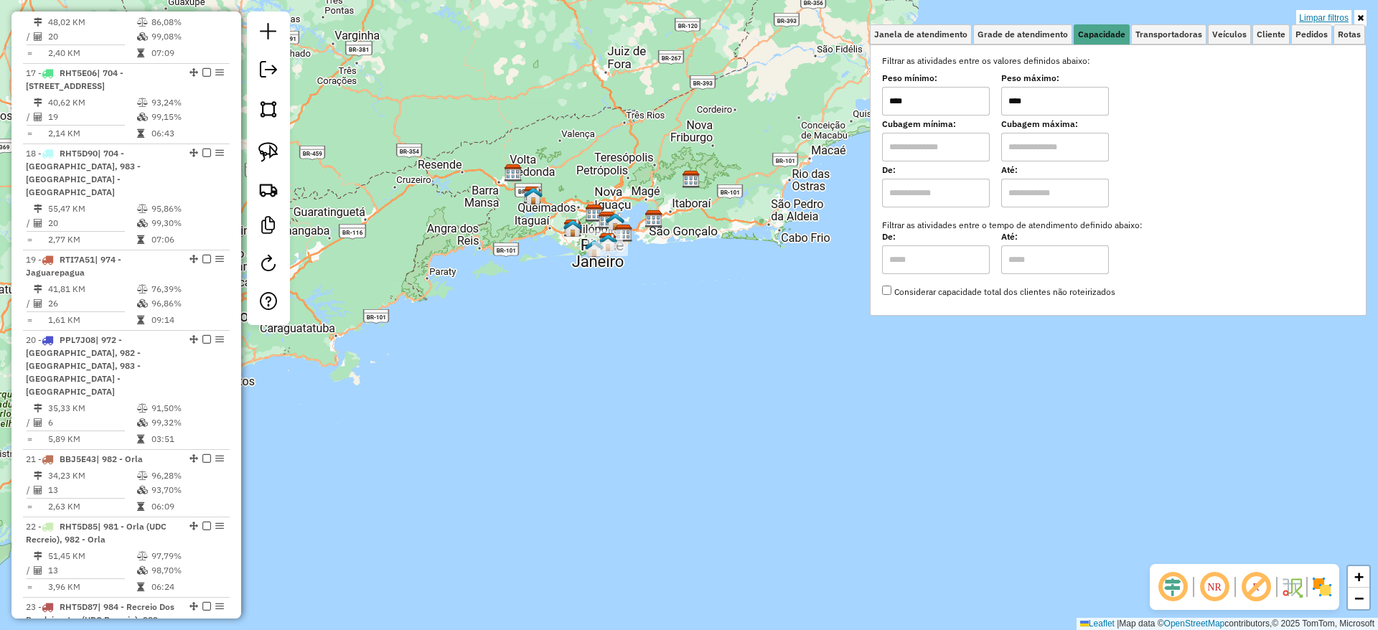
click at [1337, 11] on link "Limpar filtros" at bounding box center [1323, 18] width 55 height 16
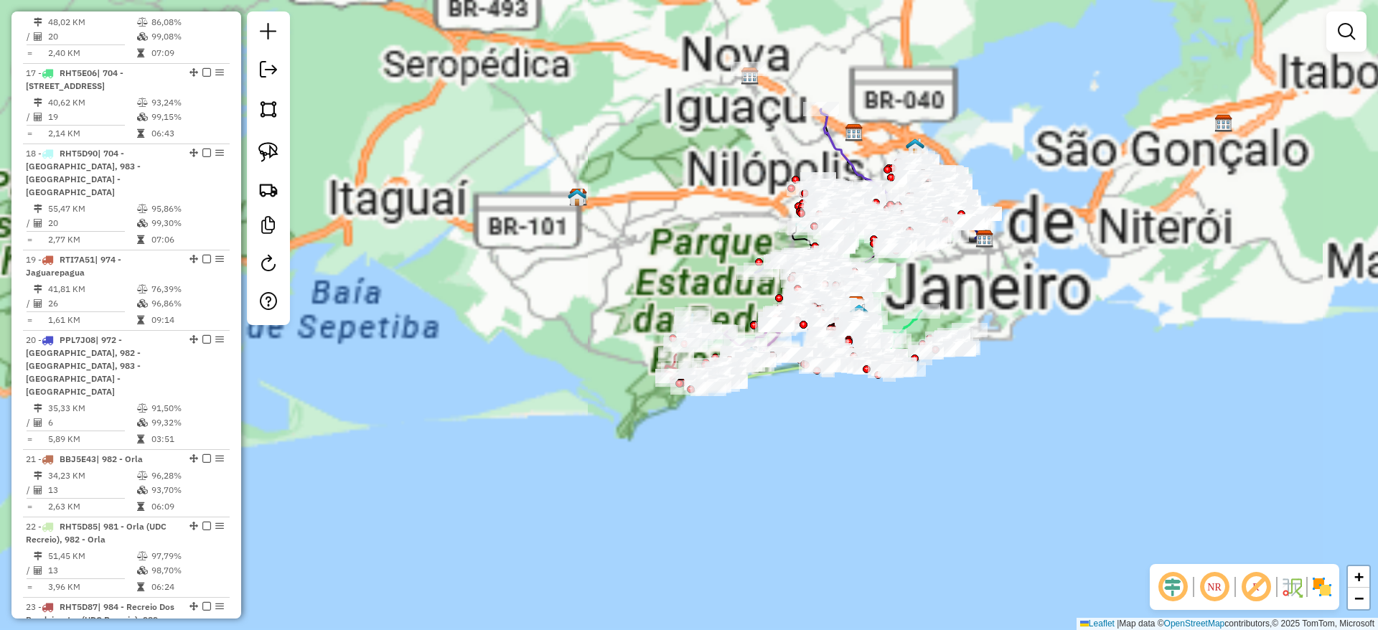
click at [1345, 26] on em at bounding box center [1346, 31] width 17 height 17
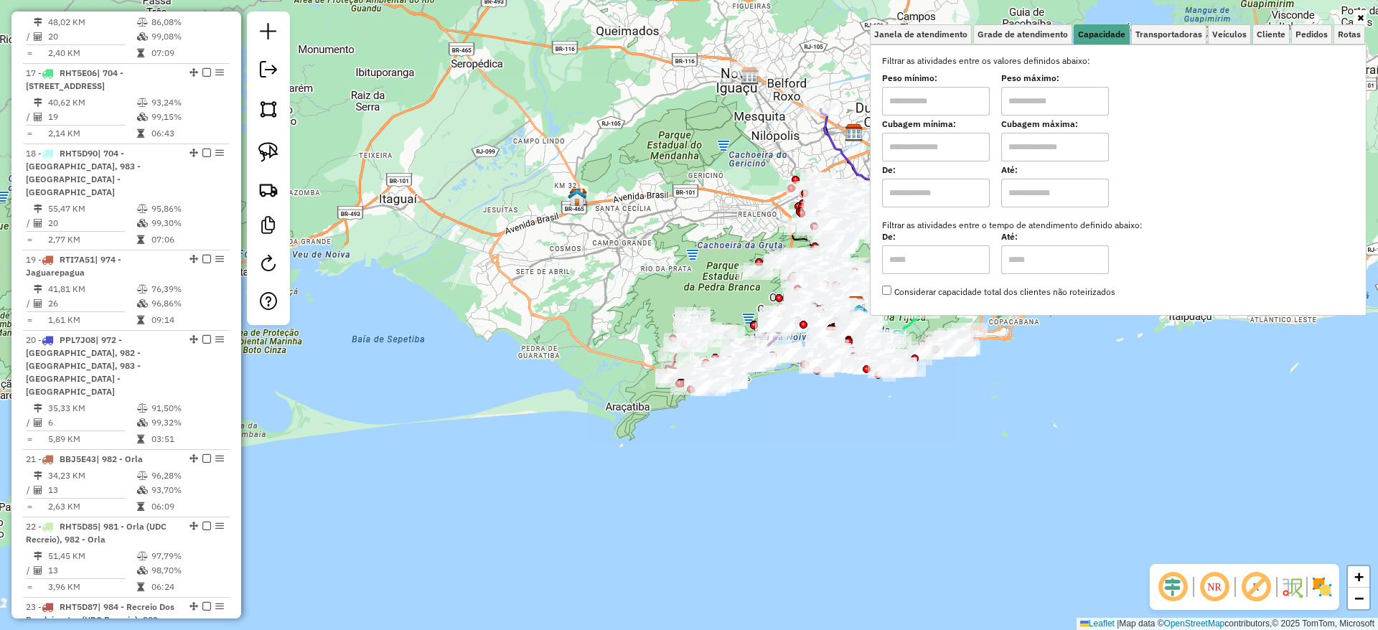
click at [984, 99] on input "text" at bounding box center [936, 101] width 108 height 29
type input "****"
click at [1031, 99] on input "text" at bounding box center [1055, 101] width 108 height 29
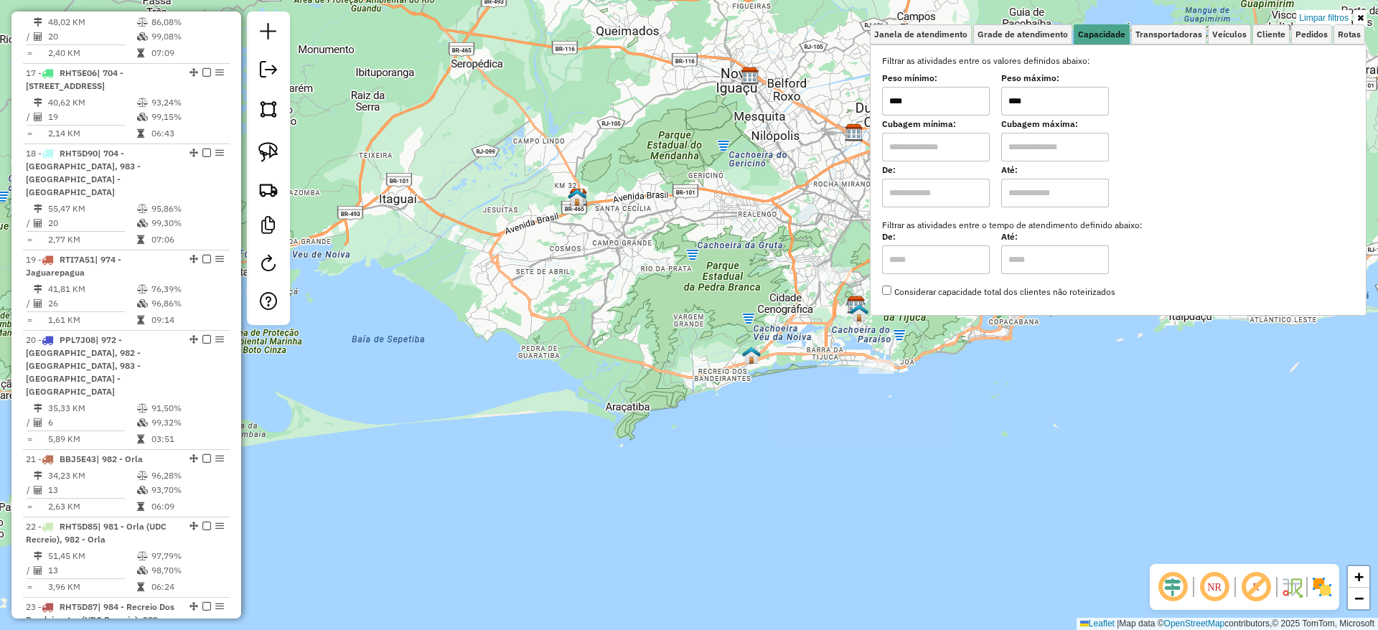
type input "****"
click at [718, 226] on div "Limpar filtros Janela de atendimento Grade de atendimento Capacidade Transporta…" at bounding box center [689, 315] width 1378 height 630
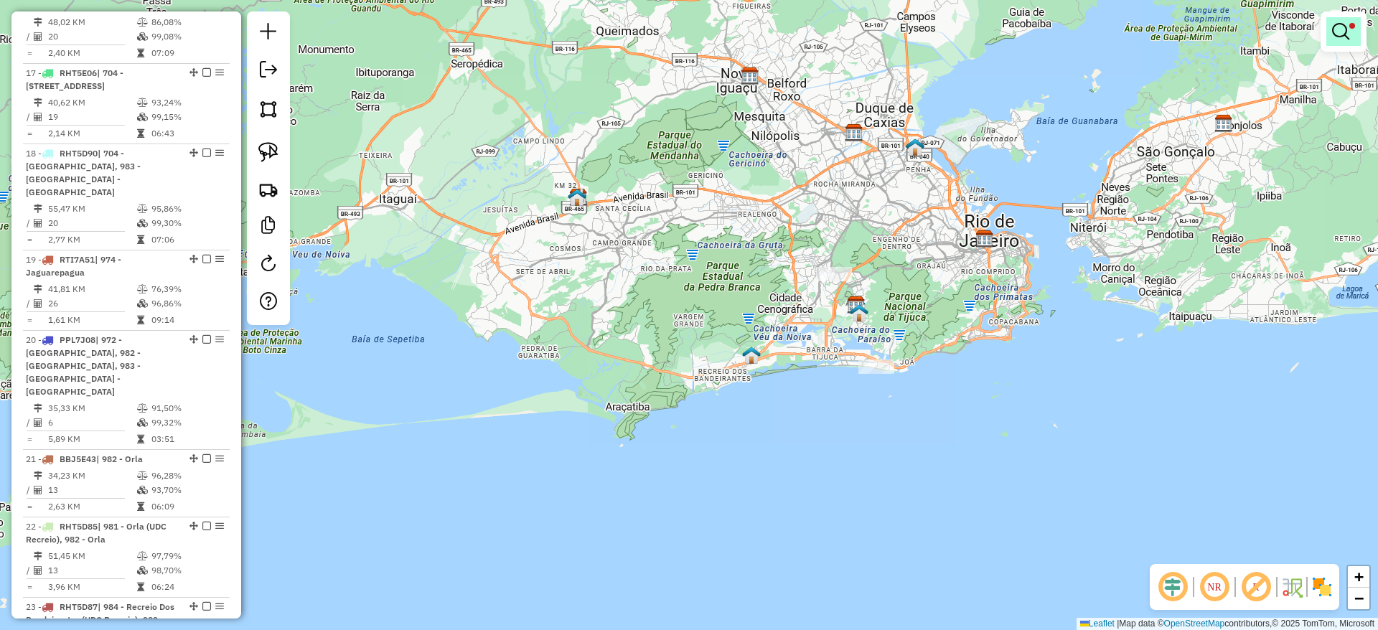
click at [1342, 32] on em at bounding box center [1340, 31] width 17 height 17
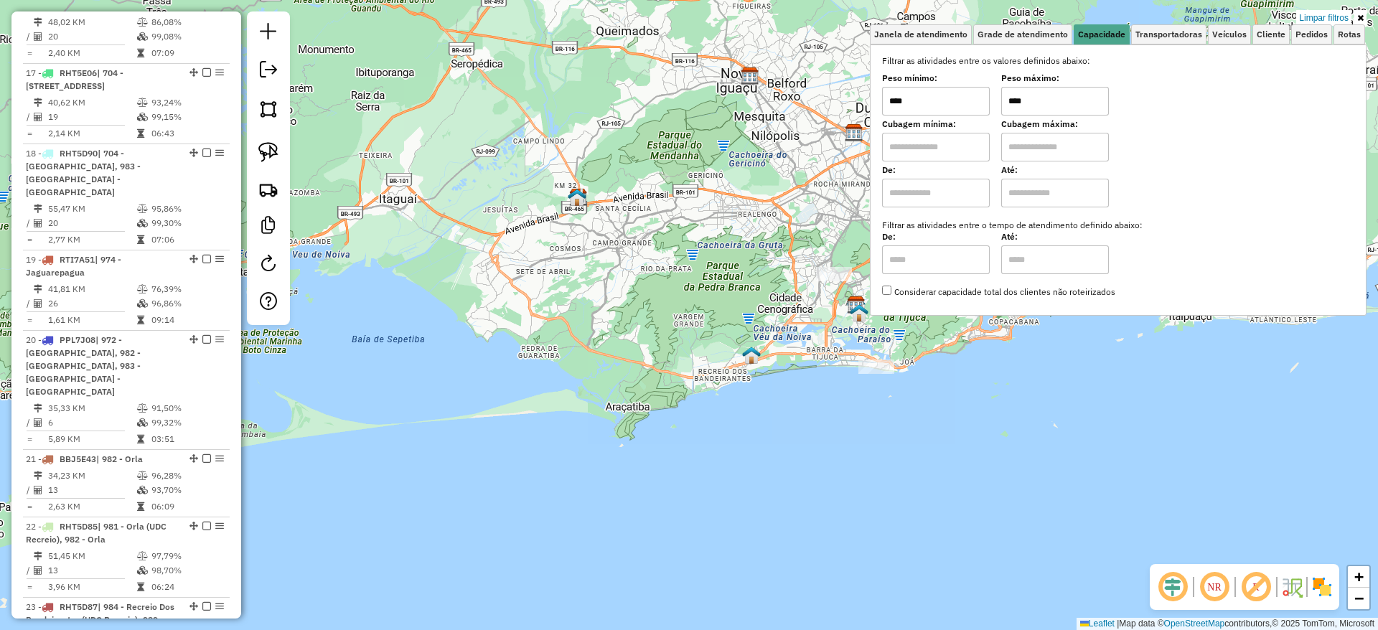
click at [484, 181] on div "Limpar filtros Janela de atendimento Grade de atendimento Capacidade Transporta…" at bounding box center [689, 315] width 1378 height 630
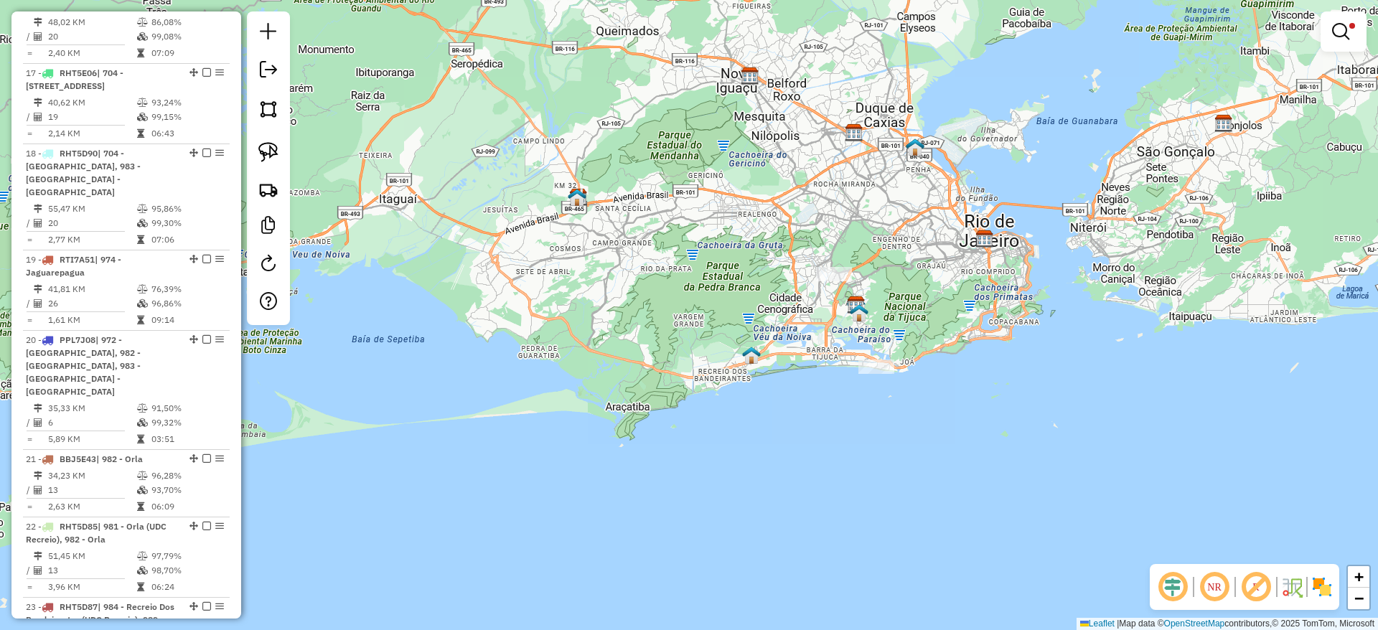
click at [1340, 24] on em at bounding box center [1340, 31] width 17 height 17
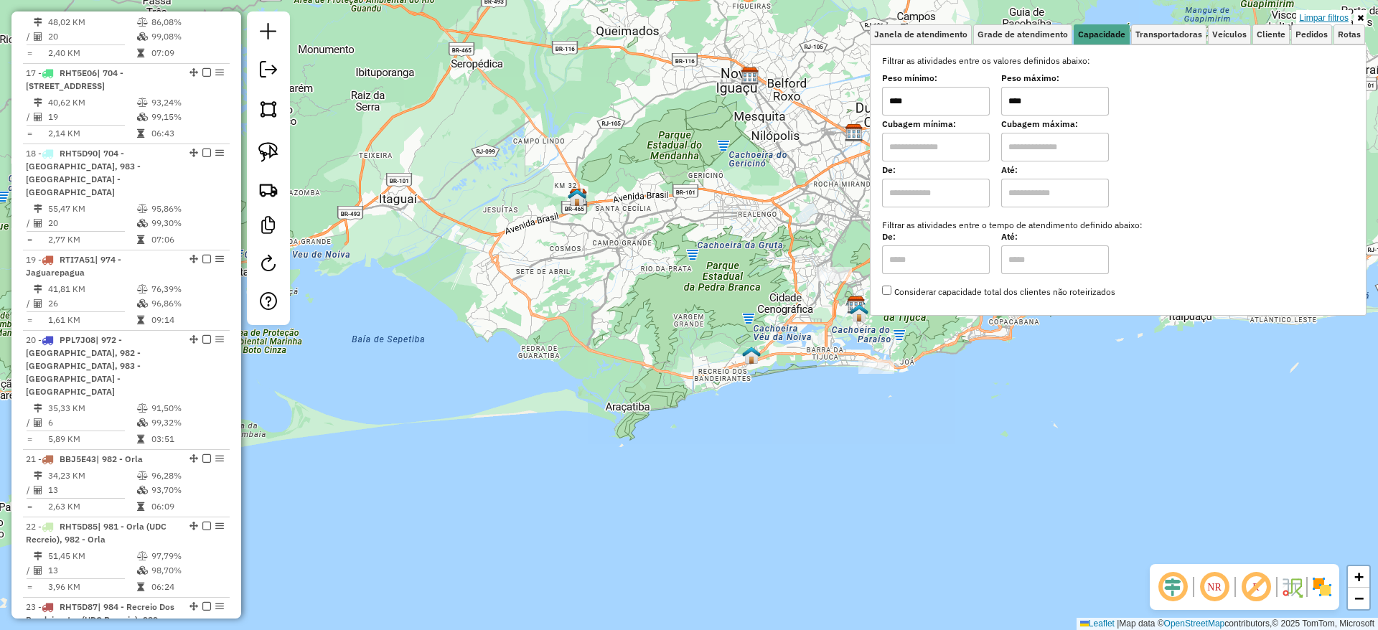
click at [1330, 18] on link "Limpar filtros" at bounding box center [1323, 18] width 55 height 16
click at [813, 59] on div "Limpar filtros Janela de atendimento Grade de atendimento Capacidade Transporta…" at bounding box center [689, 315] width 1378 height 630
